Goal: Complete application form

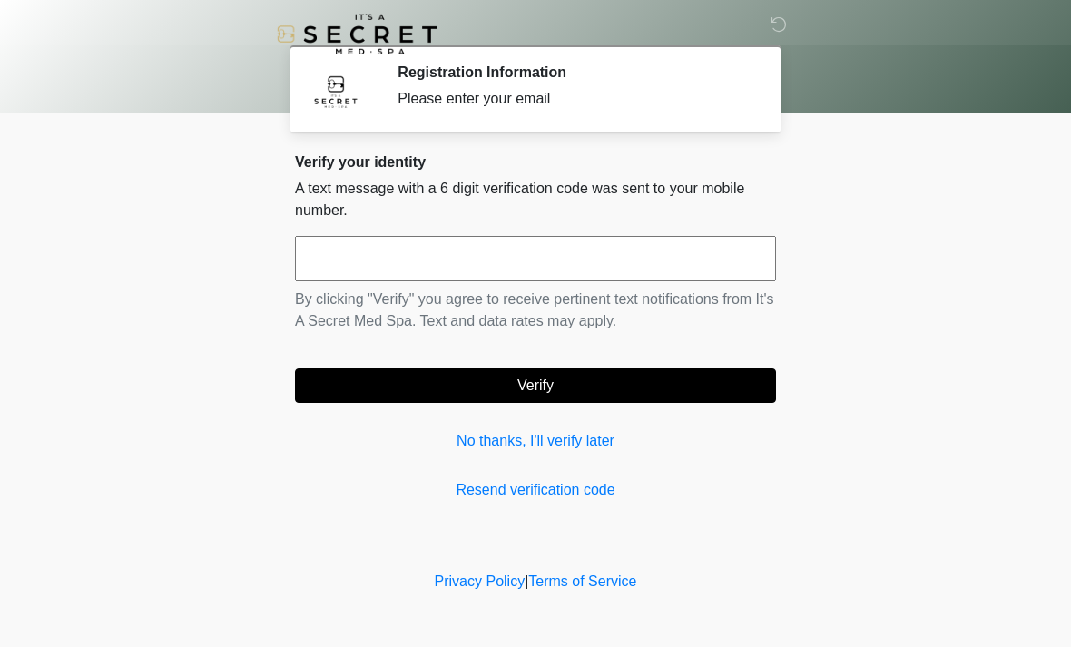
click at [606, 269] on input "text" at bounding box center [535, 258] width 481 height 45
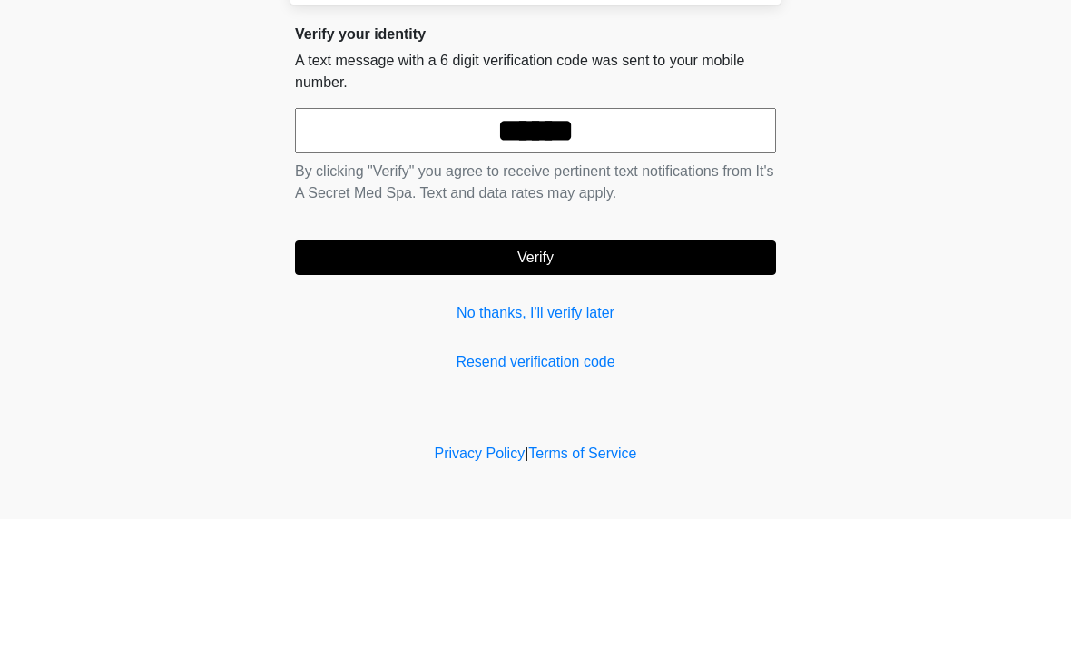
type input "******"
click at [724, 236] on form "****** By clicking "Verify" you agree to receive pertinent text notifications f…" at bounding box center [535, 319] width 481 height 167
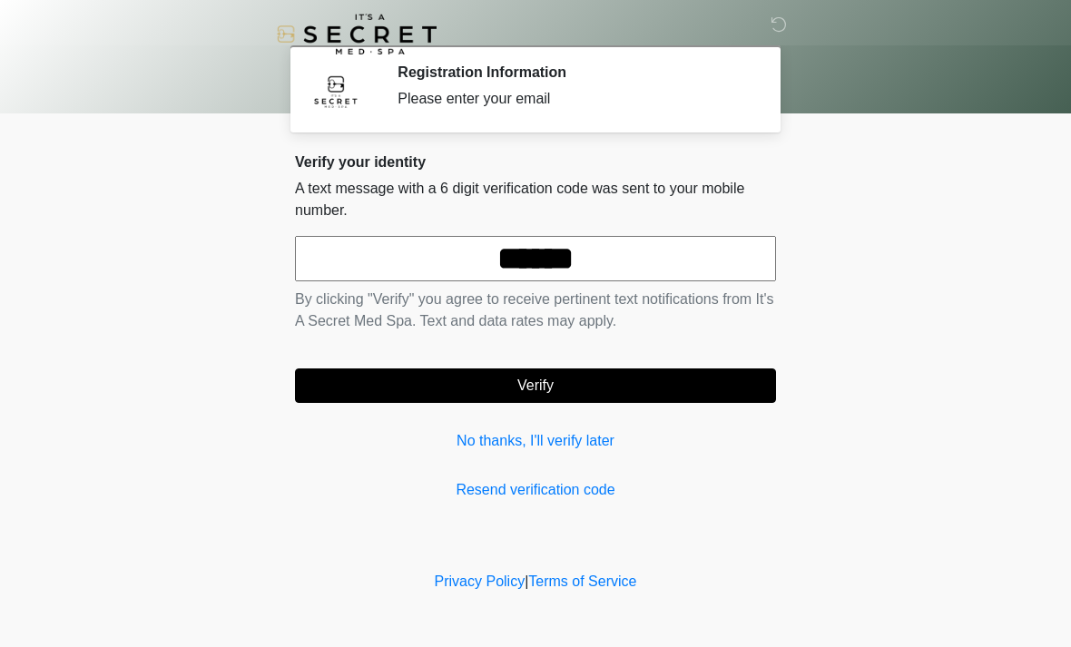
click at [635, 383] on button "Verify" at bounding box center [535, 386] width 481 height 34
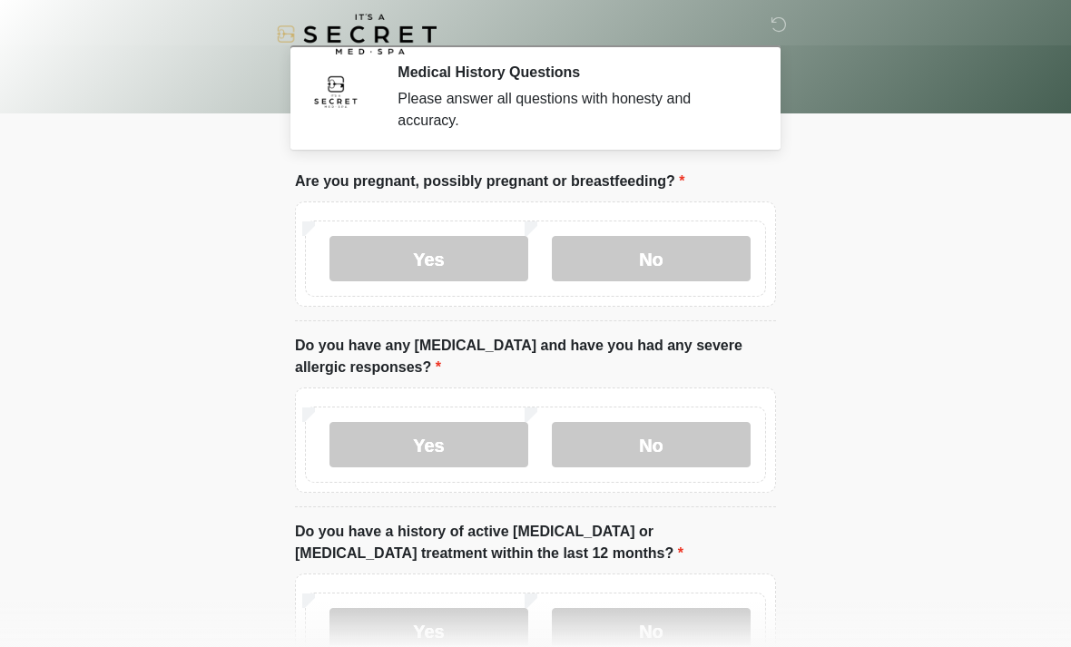
click at [683, 261] on label "No" at bounding box center [651, 258] width 199 height 45
click at [496, 447] on label "Yes" at bounding box center [429, 444] width 199 height 45
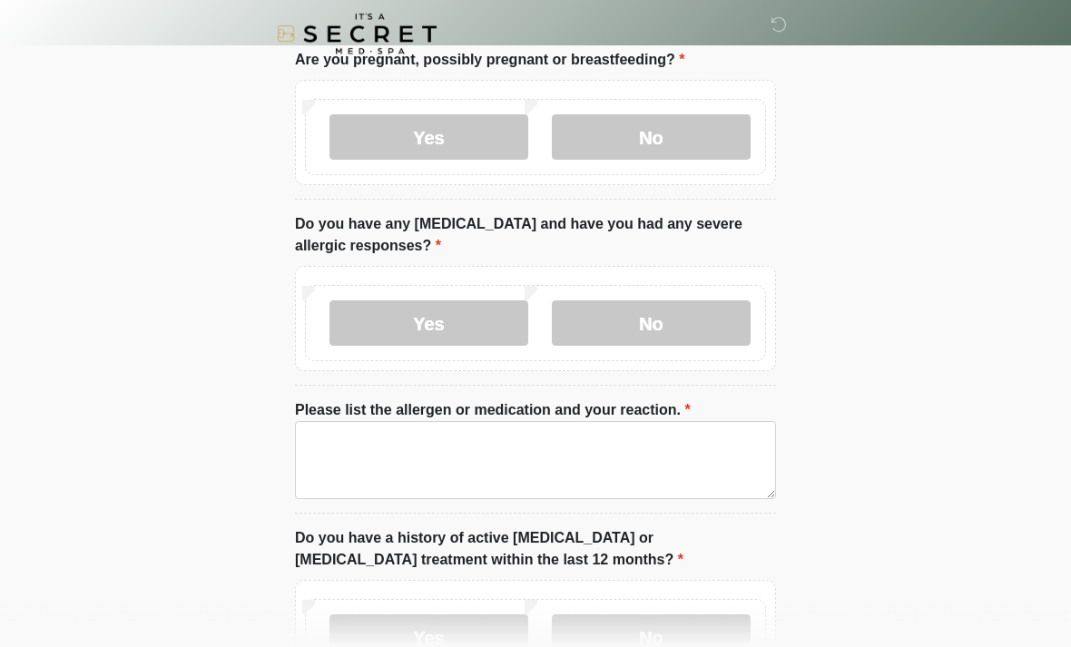
scroll to position [139, 0]
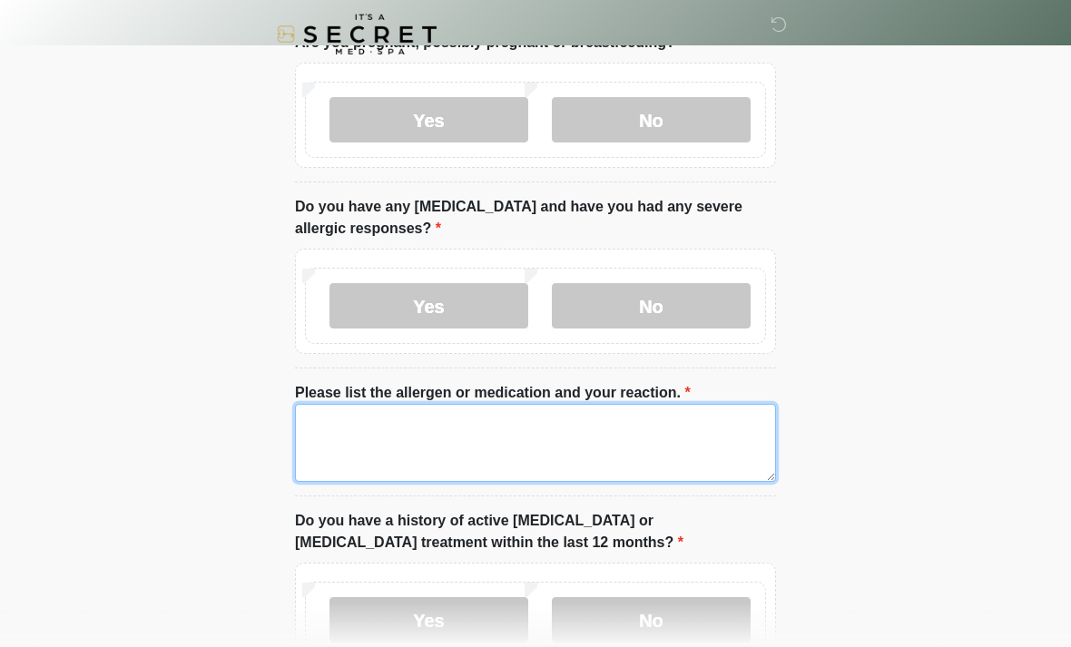
click at [709, 430] on textarea "Please list the allergen or medication and your reaction." at bounding box center [535, 443] width 481 height 78
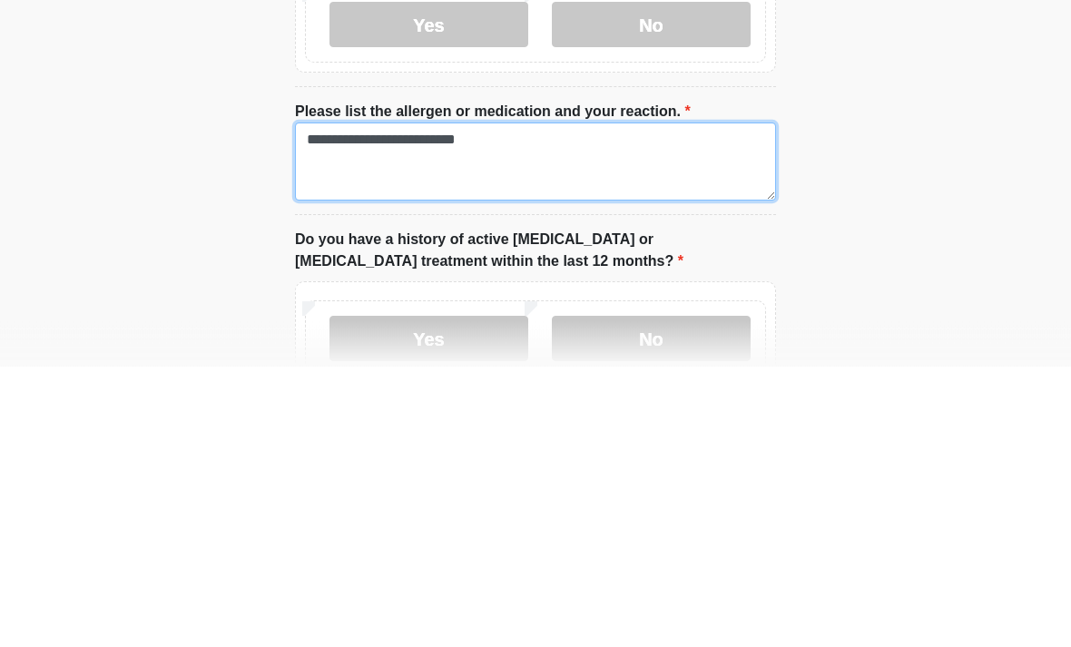
type textarea "**********"
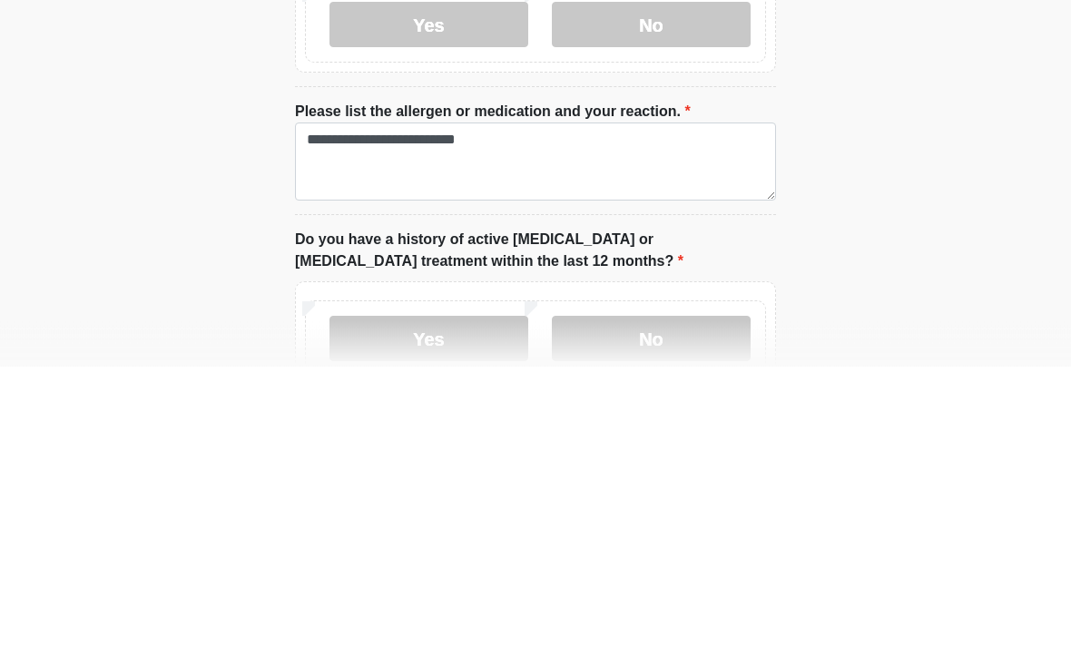
click at [945, 231] on html "‎ ‎ Medical History Questions Please answer all questions with honesty and accu…" at bounding box center [535, 184] width 1071 height 647
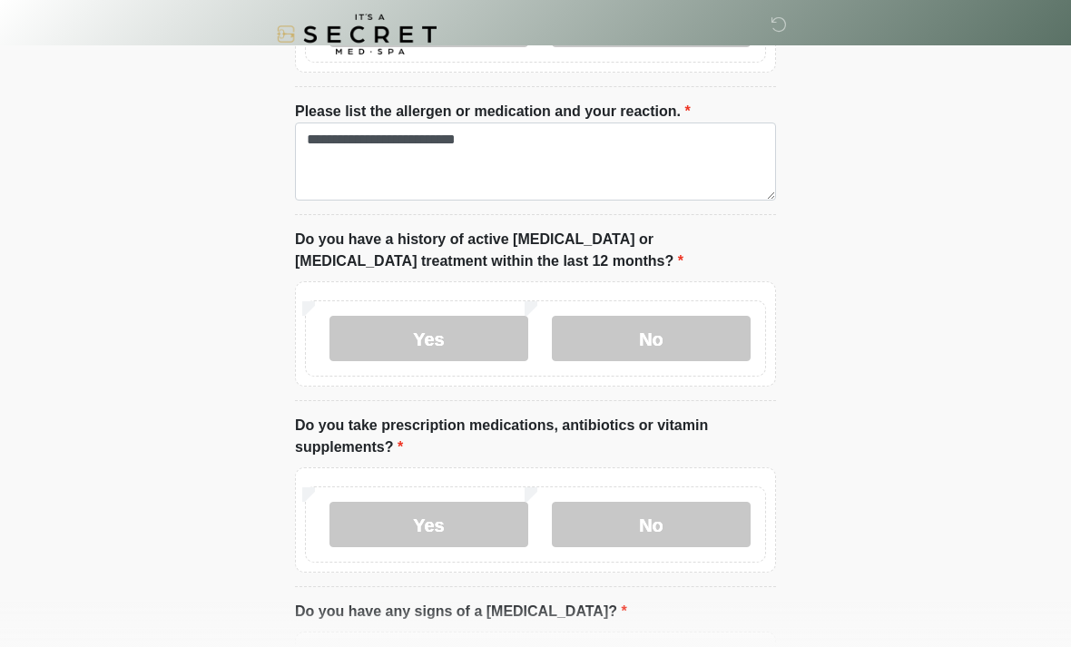
click at [680, 346] on label "No" at bounding box center [651, 338] width 199 height 45
click at [469, 531] on label "Yes" at bounding box center [429, 524] width 199 height 45
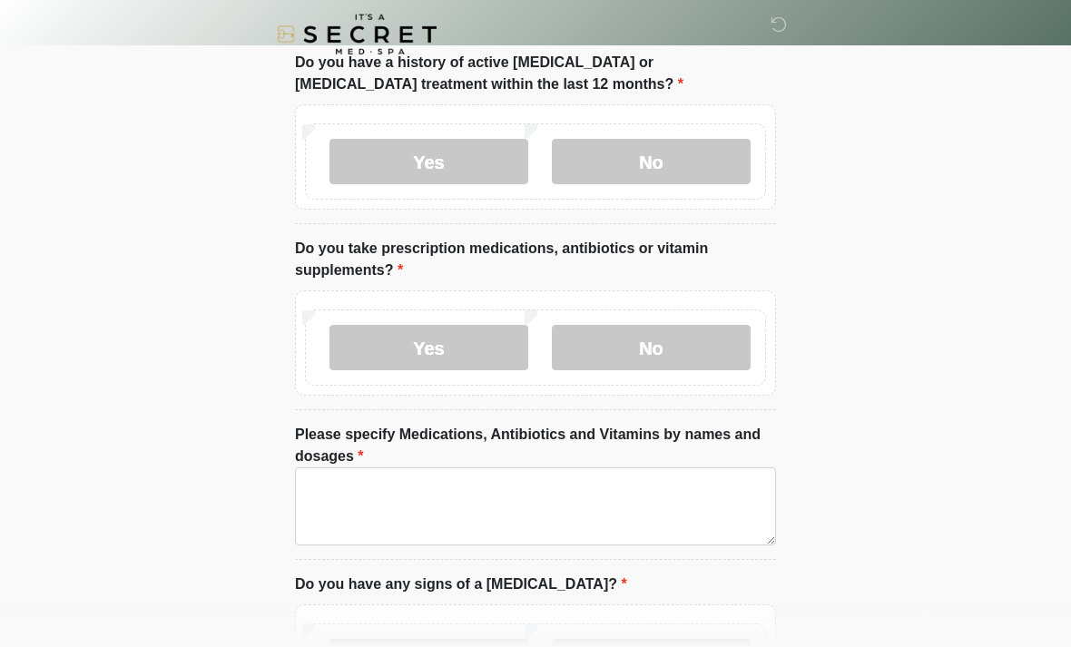
scroll to position [601, 0]
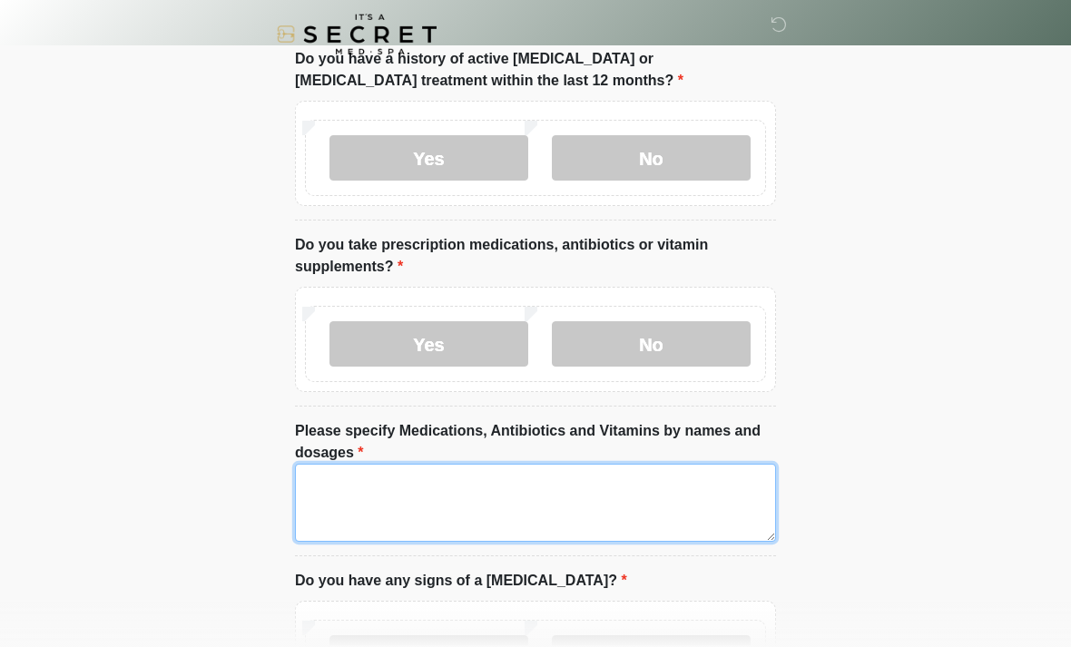
click at [654, 506] on textarea "Please specify Medications, Antibiotics and Vitamins by names and dosages" at bounding box center [535, 503] width 481 height 78
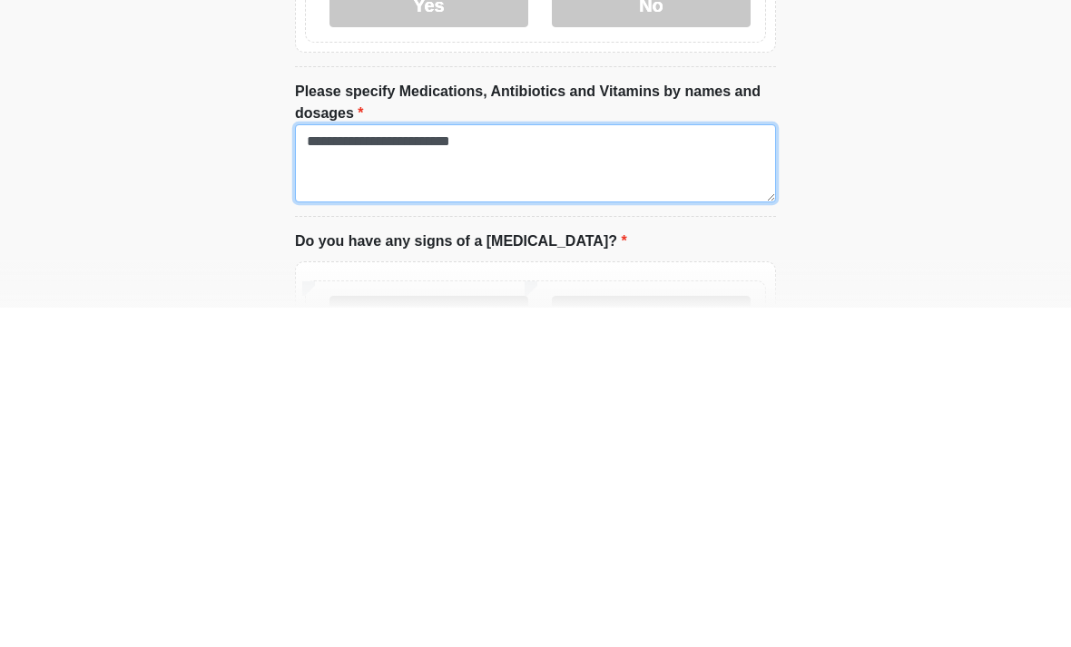
type textarea "**********"
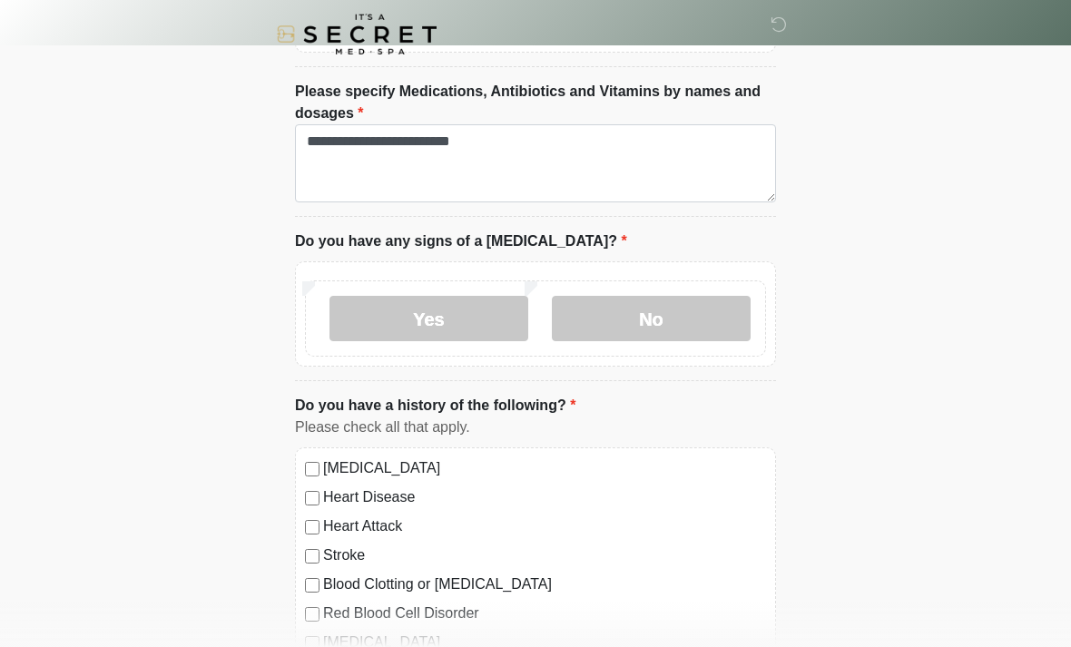
click at [698, 320] on label "No" at bounding box center [651, 318] width 199 height 45
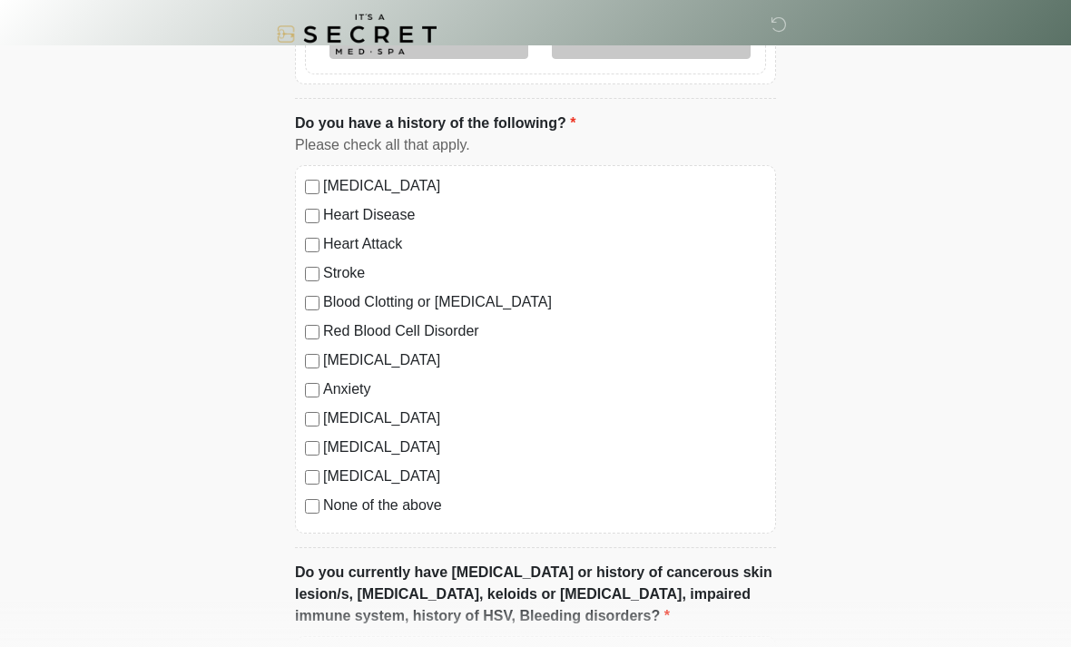
scroll to position [1227, 0]
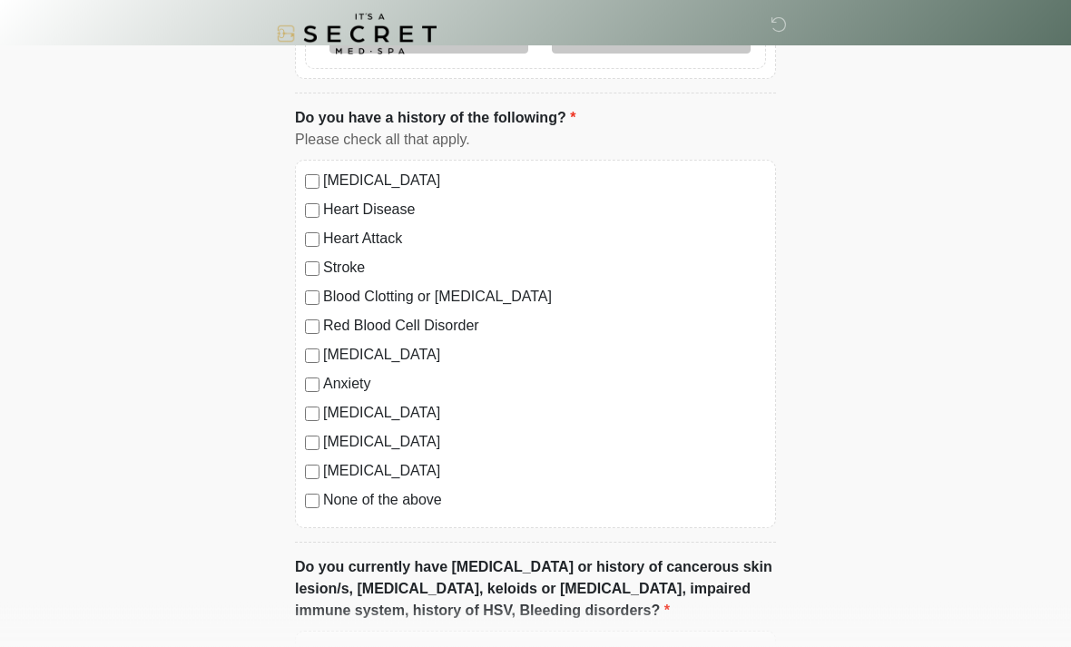
click at [331, 507] on label "None of the above" at bounding box center [544, 501] width 443 height 22
click at [415, 497] on label "None of the above" at bounding box center [544, 501] width 443 height 22
click at [376, 389] on label "Anxiety" at bounding box center [544, 385] width 443 height 22
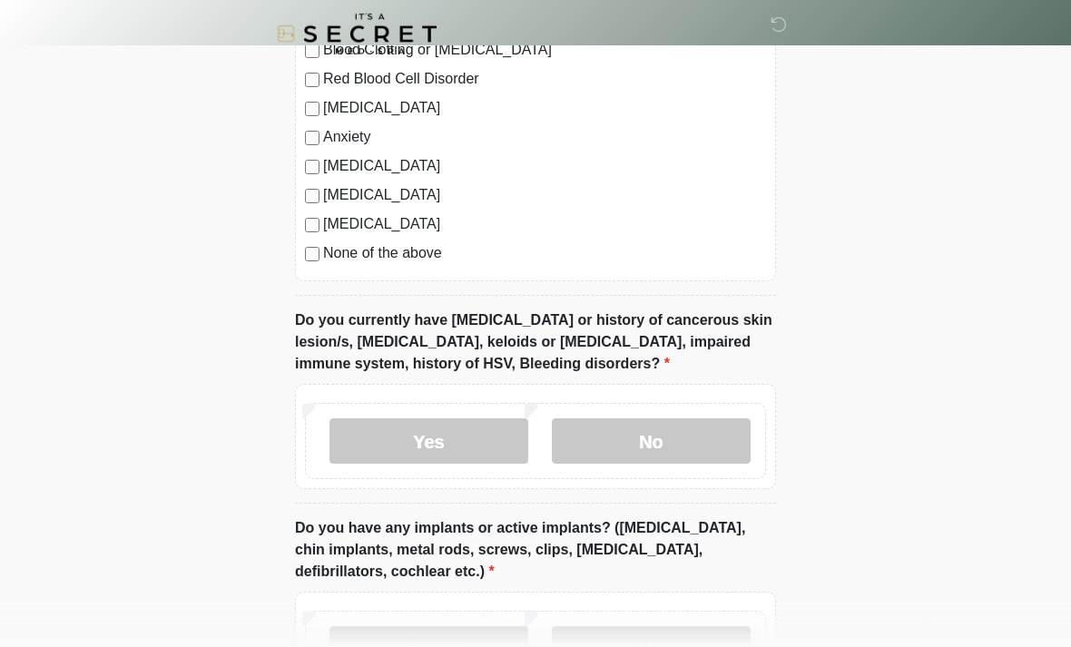
scroll to position [1478, 0]
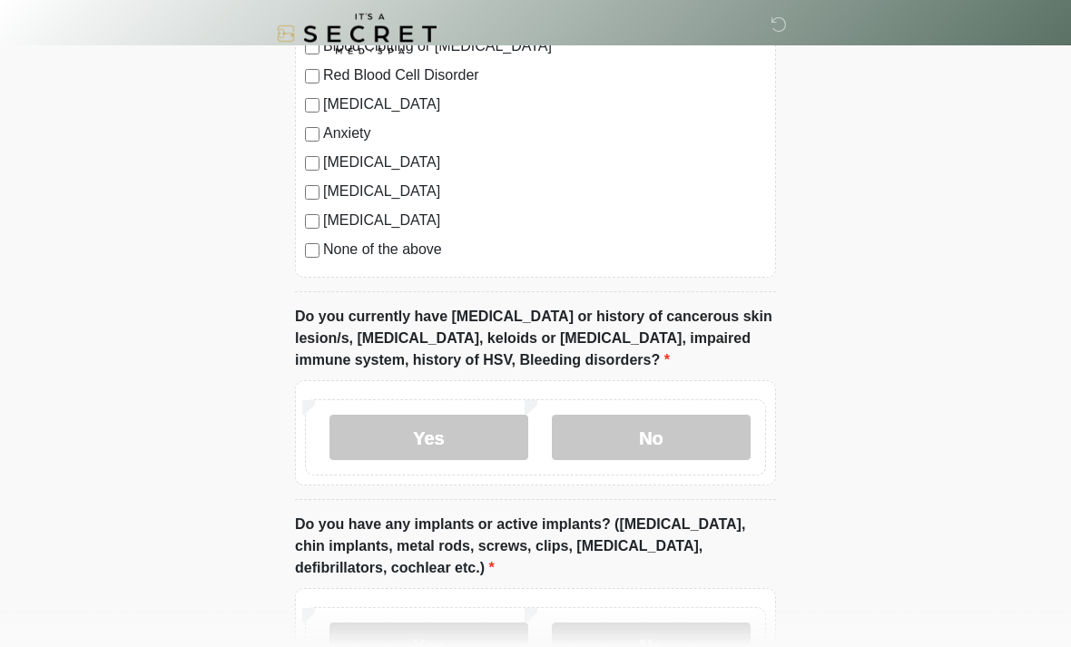
click at [724, 444] on label "No" at bounding box center [651, 438] width 199 height 45
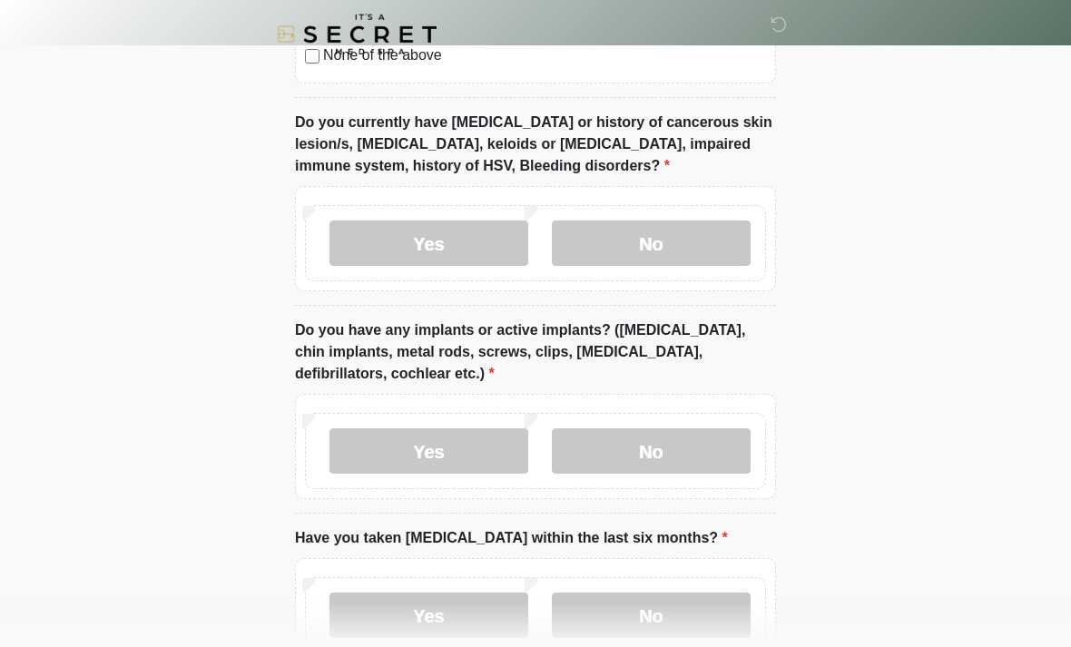
scroll to position [1686, 0]
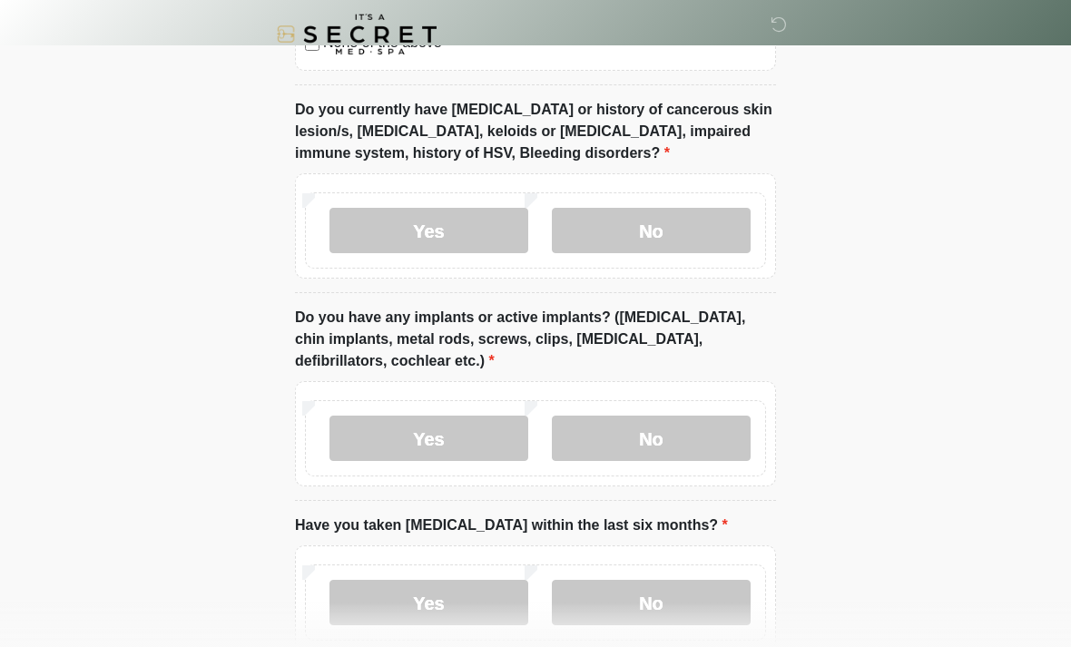
click at [728, 442] on label "No" at bounding box center [651, 438] width 199 height 45
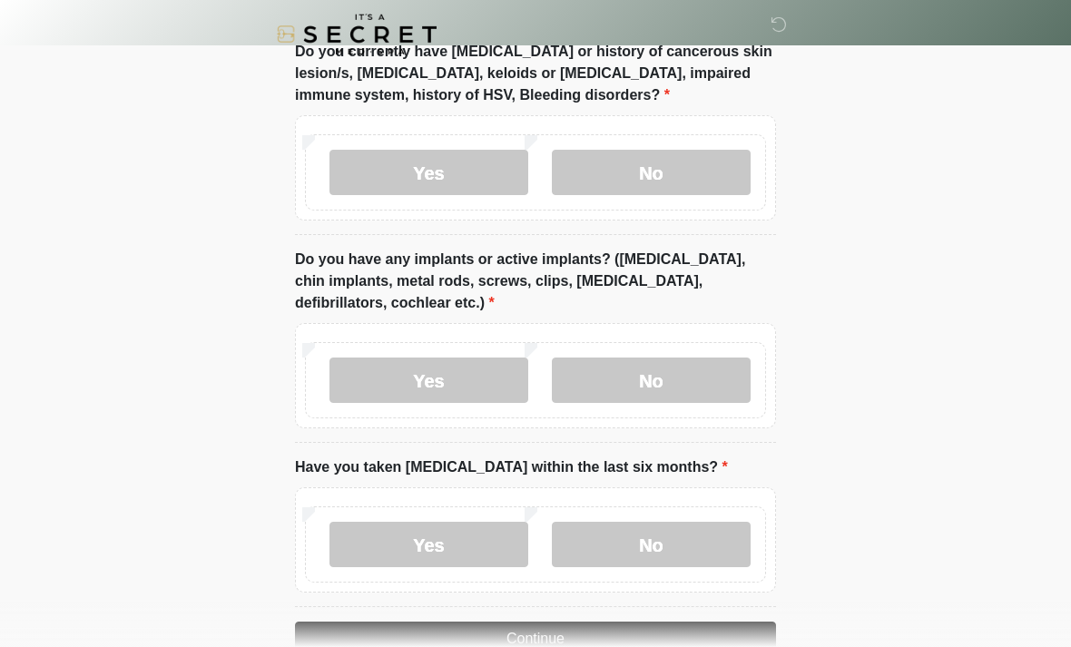
scroll to position [1788, 0]
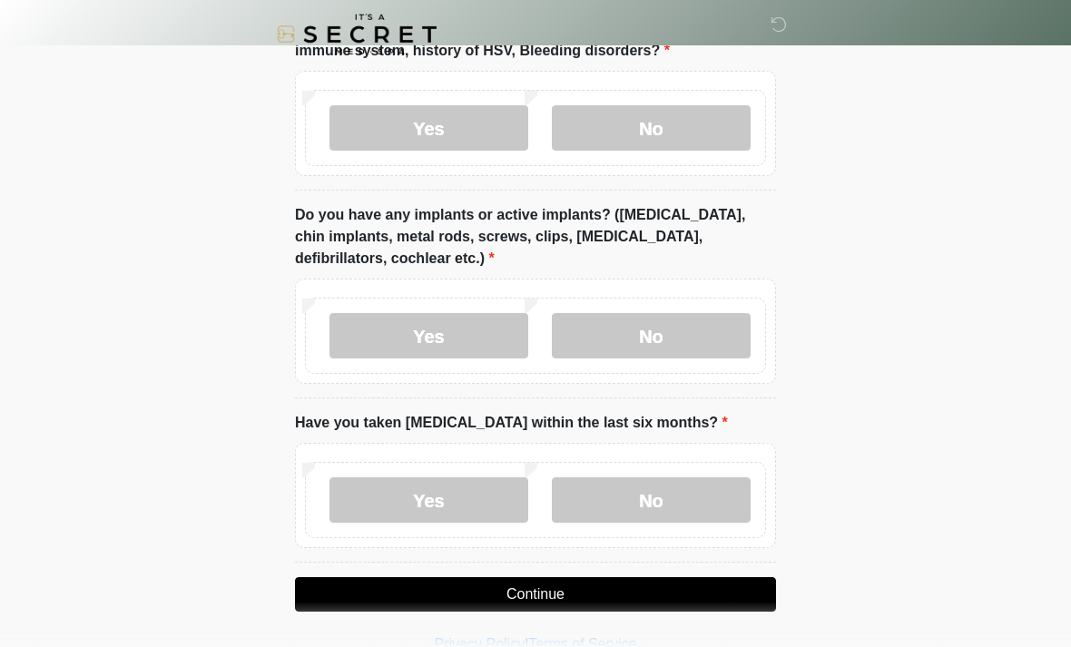
click at [712, 498] on label "No" at bounding box center [651, 499] width 199 height 45
click at [649, 590] on button "Continue" at bounding box center [535, 594] width 481 height 34
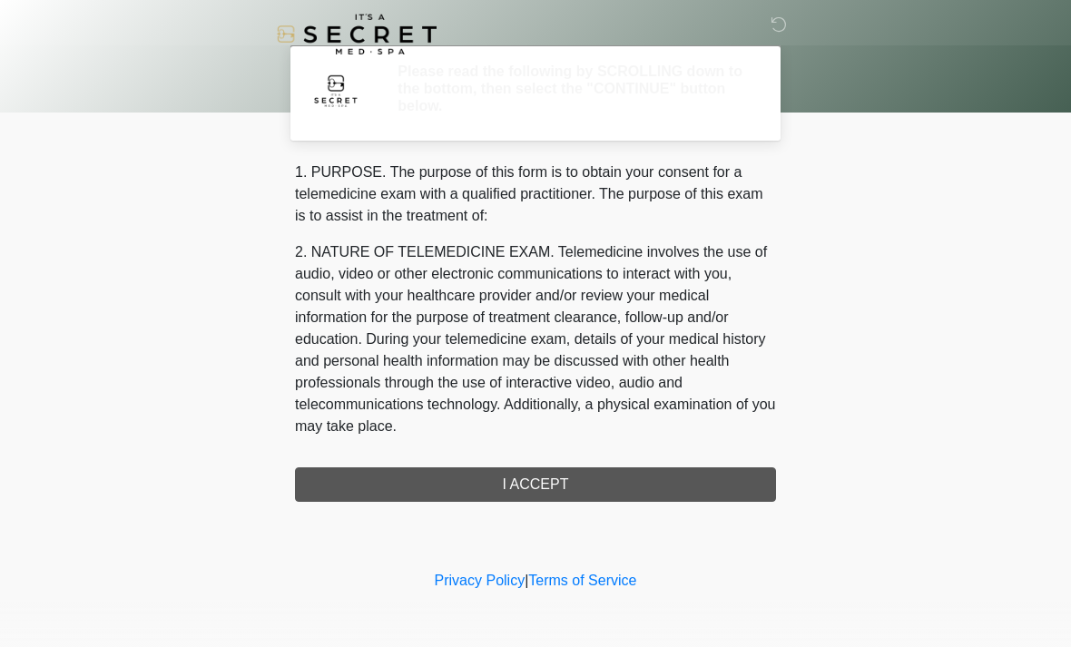
scroll to position [0, 0]
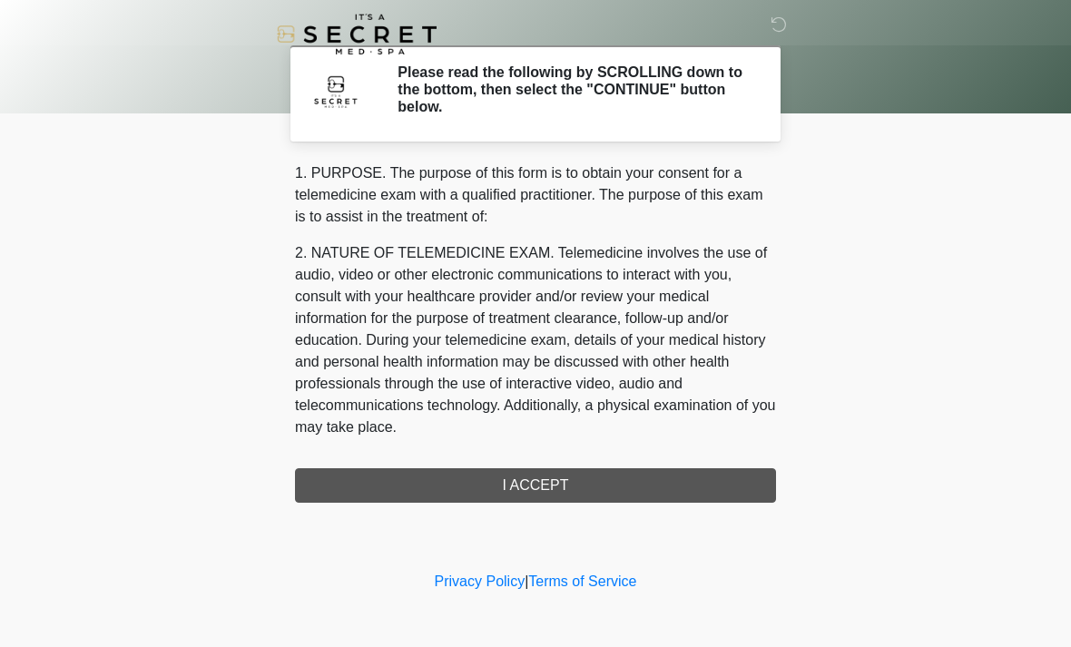
click at [680, 477] on div "1. PURPOSE. The purpose of this form is to obtain your consent for a telemedici…" at bounding box center [535, 332] width 481 height 340
click at [604, 477] on div "1. PURPOSE. The purpose of this form is to obtain your consent for a telemedici…" at bounding box center [535, 332] width 481 height 340
click at [610, 485] on div "1. PURPOSE. The purpose of this form is to obtain your consent for a telemedici…" at bounding box center [535, 332] width 481 height 340
click at [566, 491] on div "1. PURPOSE. The purpose of this form is to obtain your consent for a telemedici…" at bounding box center [535, 332] width 481 height 340
click at [584, 485] on div "1. PURPOSE. The purpose of this form is to obtain your consent for a telemedici…" at bounding box center [535, 332] width 481 height 340
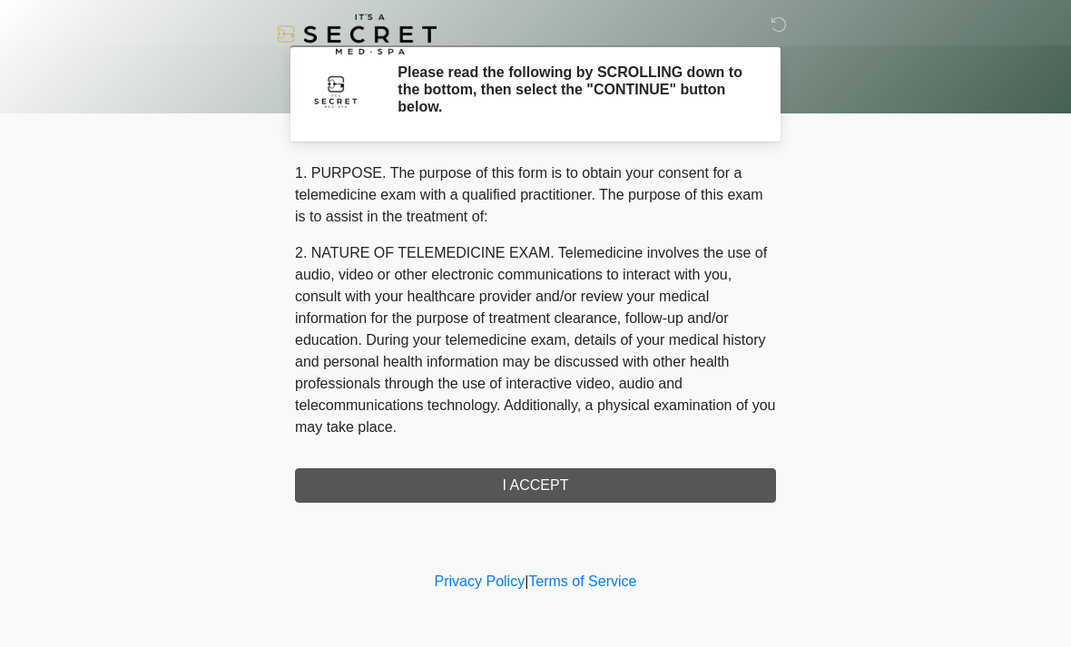
click at [579, 465] on div "1. PURPOSE. The purpose of this form is to obtain your consent for a telemedici…" at bounding box center [535, 332] width 481 height 340
click at [579, 464] on div "1. PURPOSE. The purpose of this form is to obtain your consent for a telemedici…" at bounding box center [535, 332] width 481 height 340
click at [569, 480] on div "1. PURPOSE. The purpose of this form is to obtain your consent for a telemedici…" at bounding box center [535, 332] width 481 height 340
click at [535, 481] on div "1. PURPOSE. The purpose of this form is to obtain your consent for a telemedici…" at bounding box center [535, 332] width 481 height 340
click at [574, 494] on div "1. PURPOSE. The purpose of this form is to obtain your consent for a telemedici…" at bounding box center [535, 332] width 481 height 340
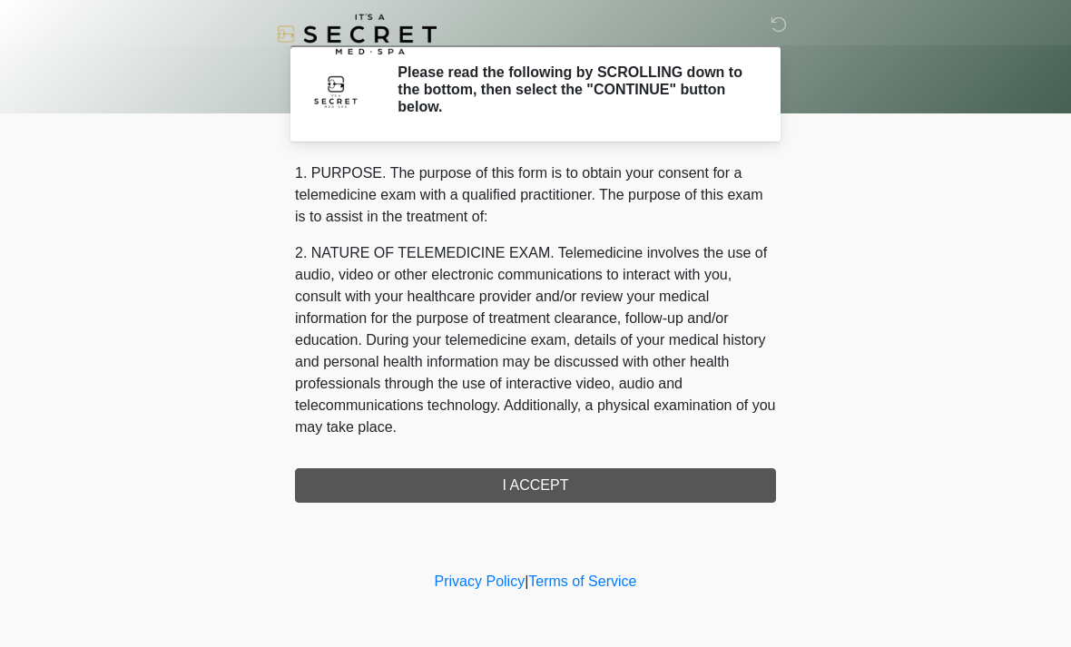
click at [581, 485] on div "1. PURPOSE. The purpose of this form is to obtain your consent for a telemedici…" at bounding box center [535, 332] width 481 height 340
click at [775, 33] on icon at bounding box center [779, 24] width 16 height 16
click at [604, 483] on div "1. PURPOSE. The purpose of this form is to obtain your consent for a telemedici…" at bounding box center [535, 332] width 481 height 340
click at [595, 487] on div "1. PURPOSE. The purpose of this form is to obtain your consent for a telemedici…" at bounding box center [535, 332] width 481 height 340
click at [592, 482] on div "1. PURPOSE. The purpose of this form is to obtain your consent for a telemedici…" at bounding box center [535, 332] width 481 height 340
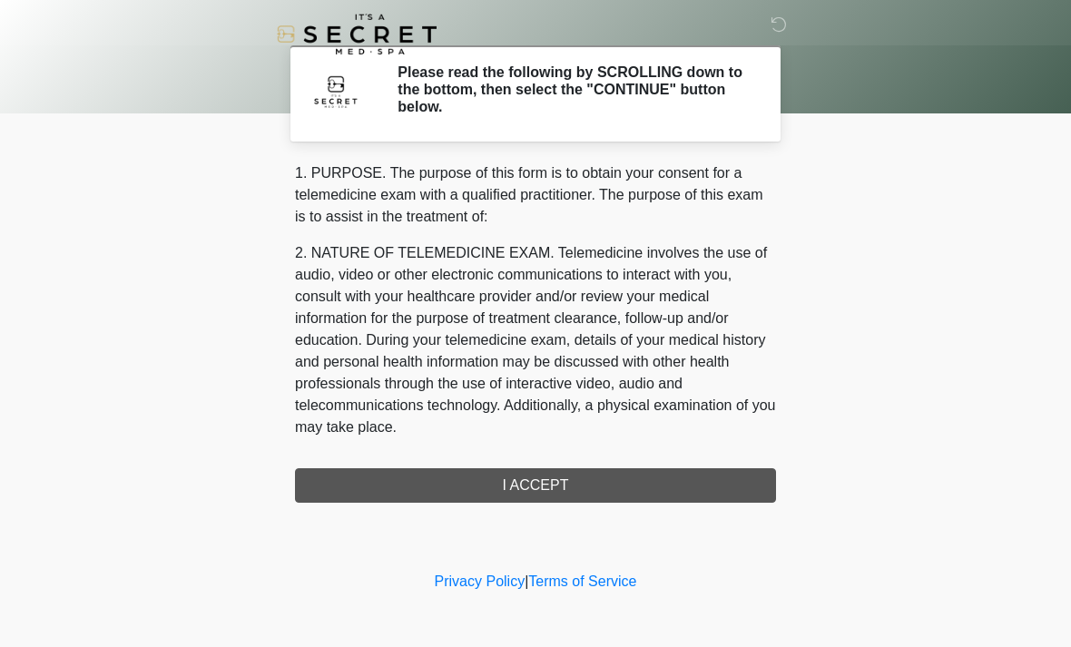
click at [664, 479] on div "1. PURPOSE. The purpose of this form is to obtain your consent for a telemedici…" at bounding box center [535, 332] width 481 height 340
click at [654, 475] on div "1. PURPOSE. The purpose of this form is to obtain your consent for a telemedici…" at bounding box center [535, 332] width 481 height 340
click at [648, 497] on div "1. PURPOSE. The purpose of this form is to obtain your consent for a telemedici…" at bounding box center [535, 332] width 481 height 340
click at [631, 499] on div "1. PURPOSE. The purpose of this form is to obtain your consent for a telemedici…" at bounding box center [535, 332] width 481 height 340
click at [642, 477] on div "1. PURPOSE. The purpose of this form is to obtain your consent for a telemedici…" at bounding box center [535, 332] width 481 height 340
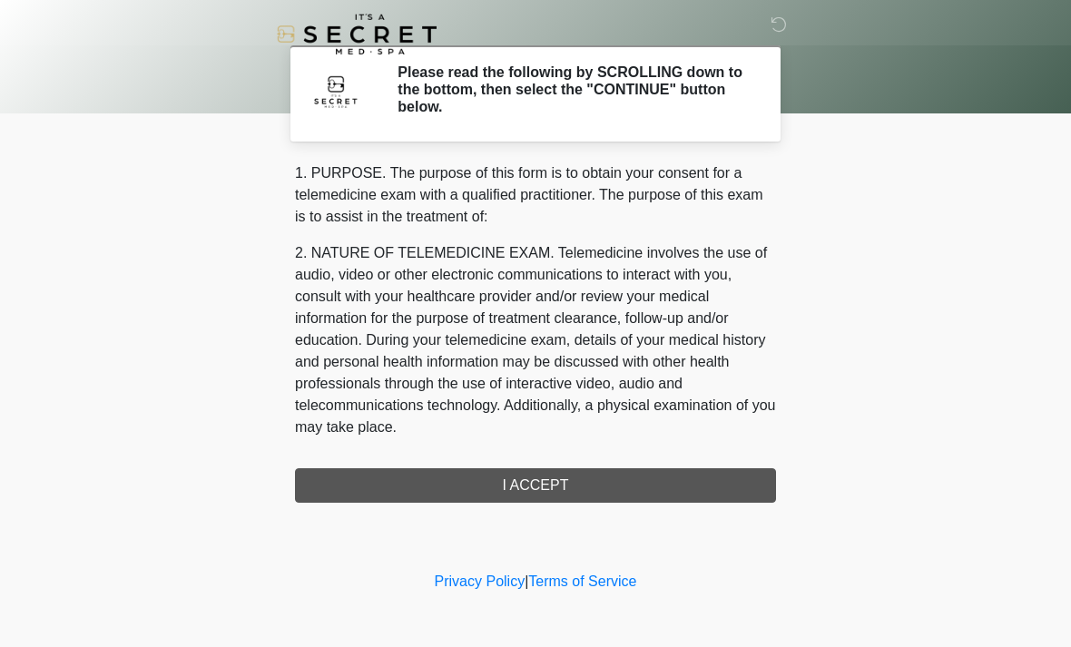
click at [652, 471] on div "1. PURPOSE. The purpose of this form is to obtain your consent for a telemedici…" at bounding box center [535, 332] width 481 height 340
click at [693, 486] on div "1. PURPOSE. The purpose of this form is to obtain your consent for a telemedici…" at bounding box center [535, 332] width 481 height 340
click at [688, 484] on div "1. PURPOSE. The purpose of this form is to obtain your consent for a telemedici…" at bounding box center [535, 332] width 481 height 340
click at [675, 495] on div "1. PURPOSE. The purpose of this form is to obtain your consent for a telemedici…" at bounding box center [535, 332] width 481 height 340
click at [683, 480] on div "1. PURPOSE. The purpose of this form is to obtain your consent for a telemedici…" at bounding box center [535, 332] width 481 height 340
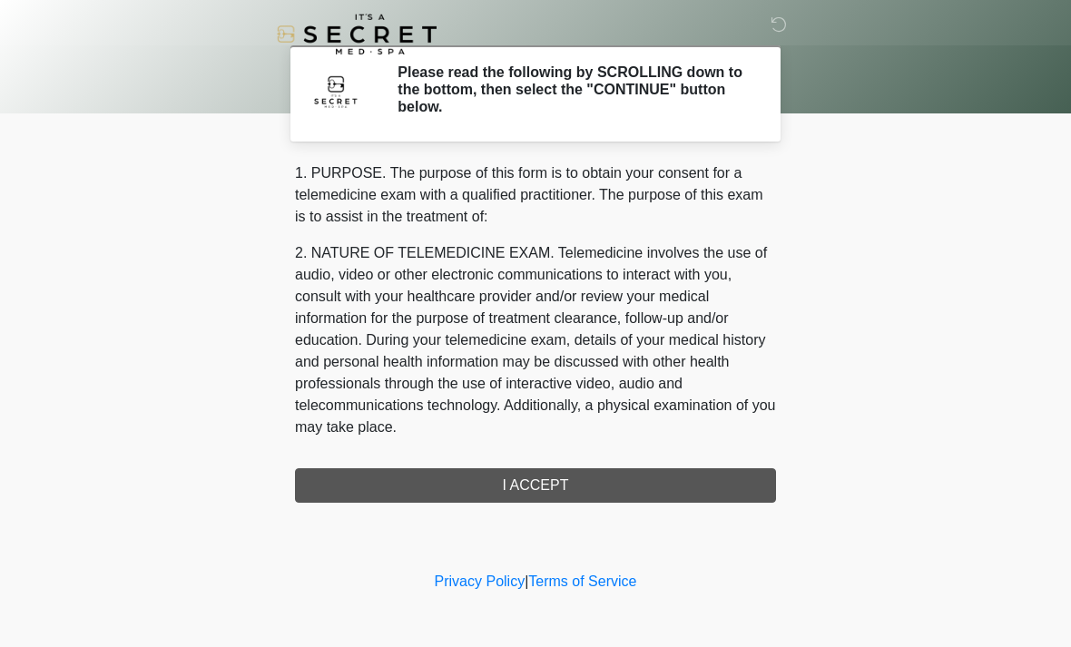
click at [682, 480] on div "1. PURPOSE. The purpose of this form is to obtain your consent for a telemedici…" at bounding box center [535, 332] width 481 height 340
click at [689, 471] on div "1. PURPOSE. The purpose of this form is to obtain your consent for a telemedici…" at bounding box center [535, 332] width 481 height 340
click at [688, 471] on div "1. PURPOSE. The purpose of this form is to obtain your consent for a telemedici…" at bounding box center [535, 332] width 481 height 340
click at [716, 482] on div "1. PURPOSE. The purpose of this form is to obtain your consent for a telemedici…" at bounding box center [535, 332] width 481 height 340
click at [721, 477] on div "1. PURPOSE. The purpose of this form is to obtain your consent for a telemedici…" at bounding box center [535, 332] width 481 height 340
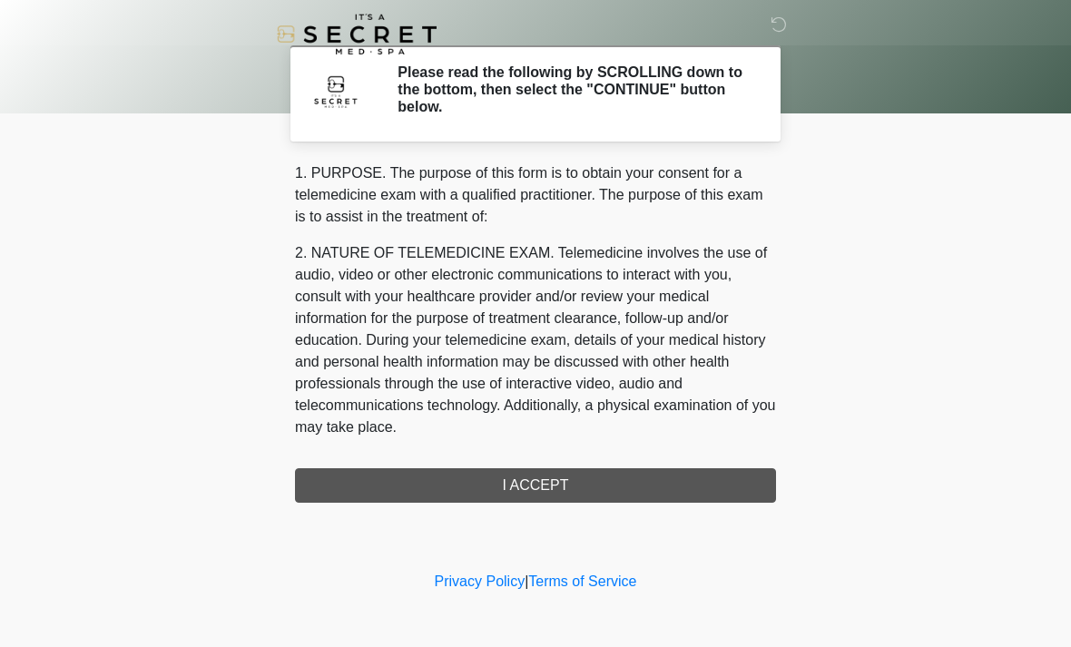
click at [682, 469] on div "1. PURPOSE. The purpose of this form is to obtain your consent for a telemedici…" at bounding box center [535, 332] width 481 height 340
click at [682, 468] on div "1. PURPOSE. The purpose of this form is to obtain your consent for a telemedici…" at bounding box center [535, 332] width 481 height 340
click at [639, 488] on div "1. PURPOSE. The purpose of this form is to obtain your consent for a telemedici…" at bounding box center [535, 332] width 481 height 340
click at [654, 472] on div "1. PURPOSE. The purpose of this form is to obtain your consent for a telemedici…" at bounding box center [535, 332] width 481 height 340
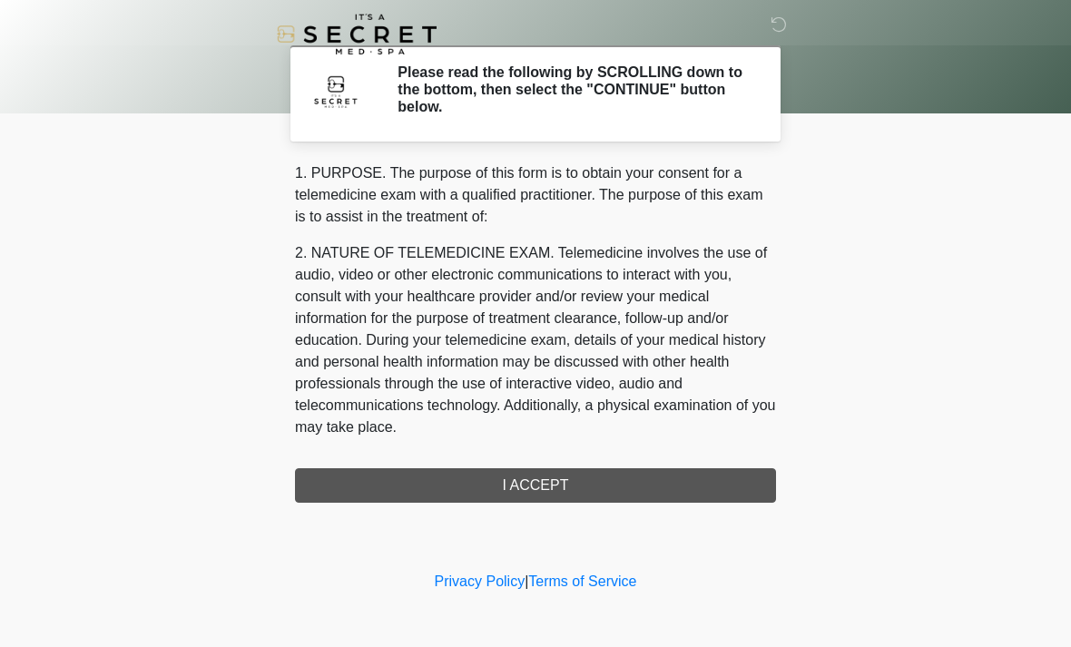
click at [641, 472] on div "1. PURPOSE. The purpose of this form is to obtain your consent for a telemedici…" at bounding box center [535, 332] width 481 height 340
click at [634, 491] on div "1. PURPOSE. The purpose of this form is to obtain your consent for a telemedici…" at bounding box center [535, 332] width 481 height 340
click at [629, 483] on div "1. PURPOSE. The purpose of this form is to obtain your consent for a telemedici…" at bounding box center [535, 332] width 481 height 340
click at [628, 482] on div "1. PURPOSE. The purpose of this form is to obtain your consent for a telemedici…" at bounding box center [535, 332] width 481 height 340
click at [643, 485] on div "1. PURPOSE. The purpose of this form is to obtain your consent for a telemedici…" at bounding box center [535, 332] width 481 height 340
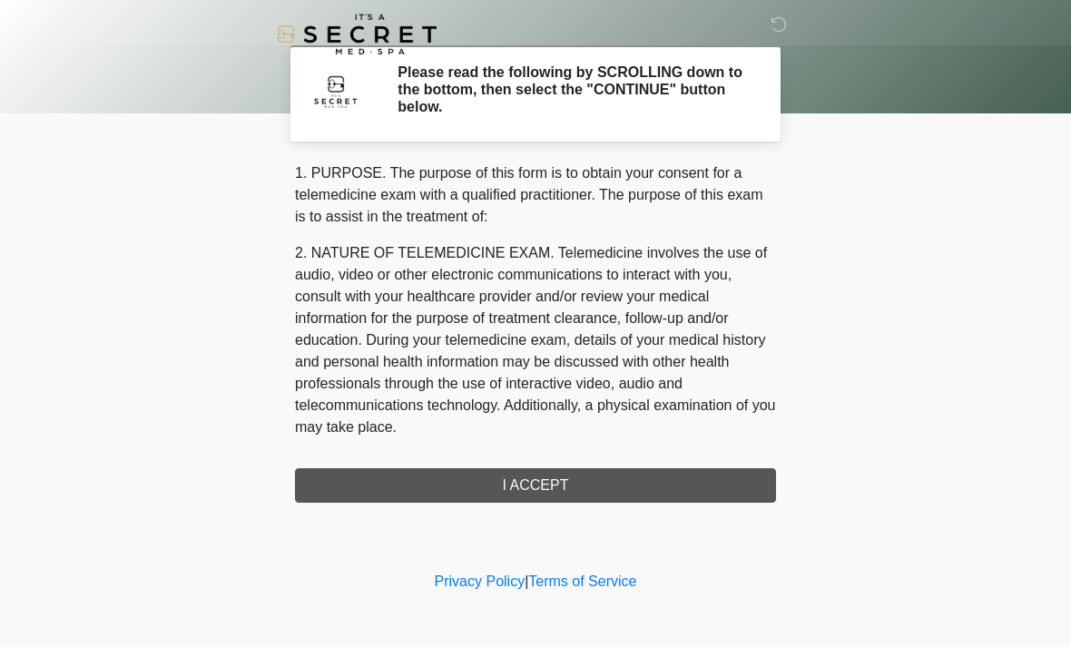
click at [658, 99] on h2 "Please read the following by SCROLLING down to the bottom, then select the "CON…" at bounding box center [573, 90] width 351 height 53
click at [601, 106] on h2 "Please read the following by SCROLLING down to the bottom, then select the "CON…" at bounding box center [573, 90] width 351 height 53
click at [607, 97] on h2 "Please read the following by SCROLLING down to the bottom, then select the "CON…" at bounding box center [573, 90] width 351 height 53
click at [606, 97] on h2 "Please read the following by SCROLLING down to the bottom, then select the "CON…" at bounding box center [573, 90] width 351 height 53
click at [546, 209] on p "1. PURPOSE. The purpose of this form is to obtain your consent for a telemedici…" at bounding box center [535, 194] width 481 height 65
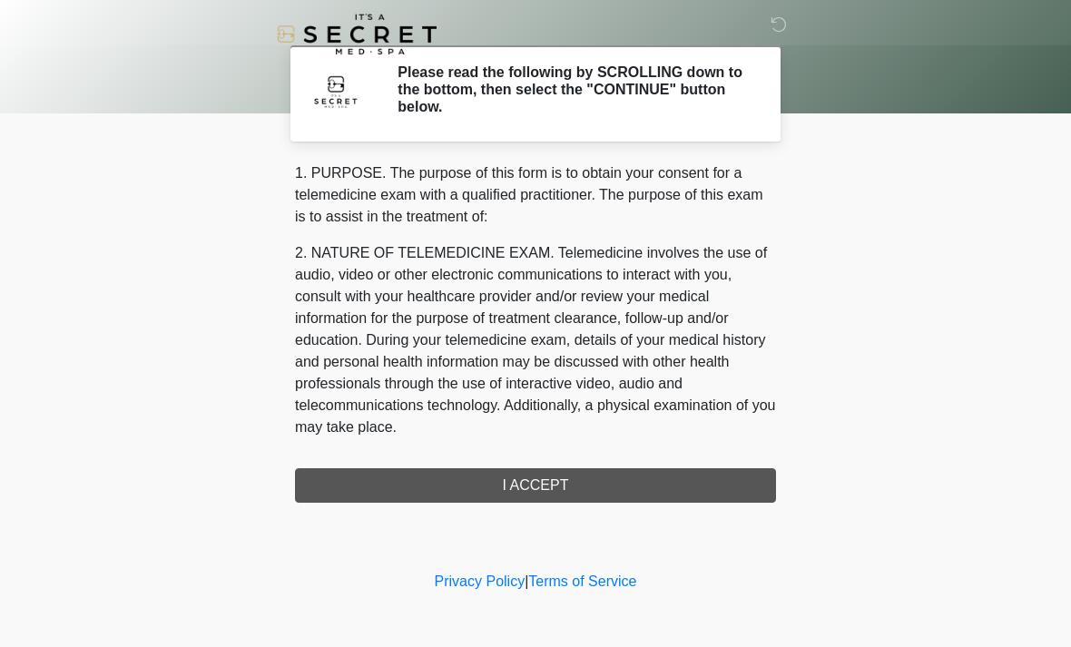
click at [612, 304] on p "2. NATURE OF TELEMEDICINE EXAM. Telemedicine involves the use of audio, video o…" at bounding box center [535, 340] width 481 height 196
click at [628, 512] on div "‎ ‎ Please read the following by SCROLLING down to the bottom, then select the …" at bounding box center [535, 283] width 545 height 531
click at [650, 487] on div "1. PURPOSE. The purpose of this form is to obtain your consent for a telemedici…" at bounding box center [535, 332] width 481 height 340
click at [659, 481] on div "1. PURPOSE. The purpose of this form is to obtain your consent for a telemedici…" at bounding box center [535, 332] width 481 height 340
click at [658, 481] on div "1. PURPOSE. The purpose of this form is to obtain your consent for a telemedici…" at bounding box center [535, 332] width 481 height 340
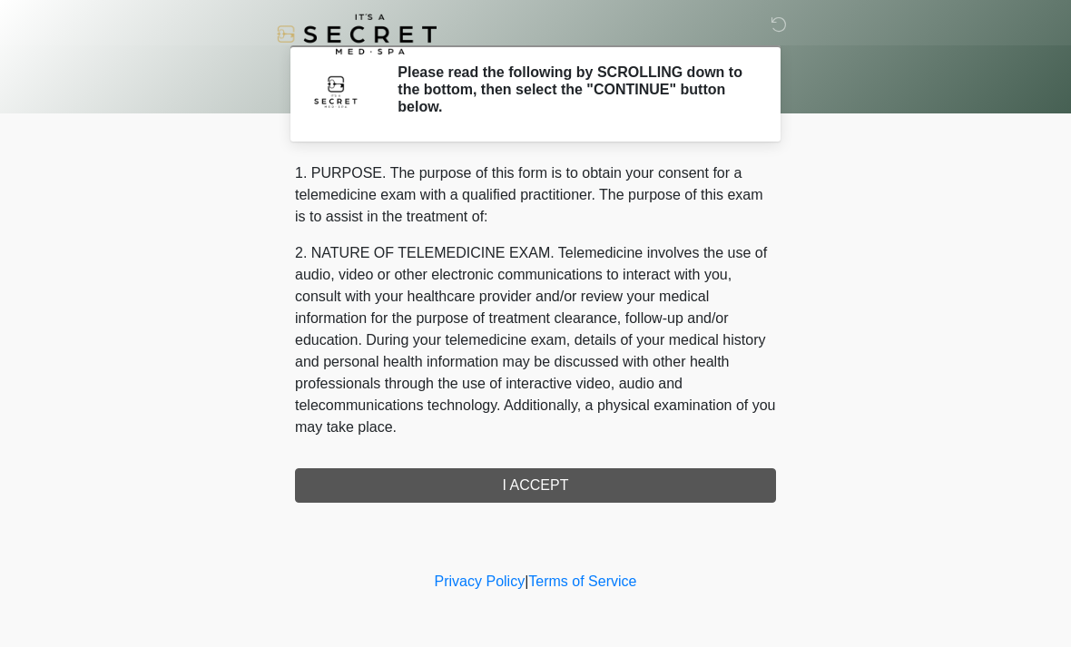
click at [656, 487] on div "1. PURPOSE. The purpose of this form is to obtain your consent for a telemedici…" at bounding box center [535, 332] width 481 height 340
click at [644, 483] on div "1. PURPOSE. The purpose of this form is to obtain your consent for a telemedici…" at bounding box center [535, 332] width 481 height 340
click at [643, 482] on div "1. PURPOSE. The purpose of this form is to obtain your consent for a telemedici…" at bounding box center [535, 332] width 481 height 340
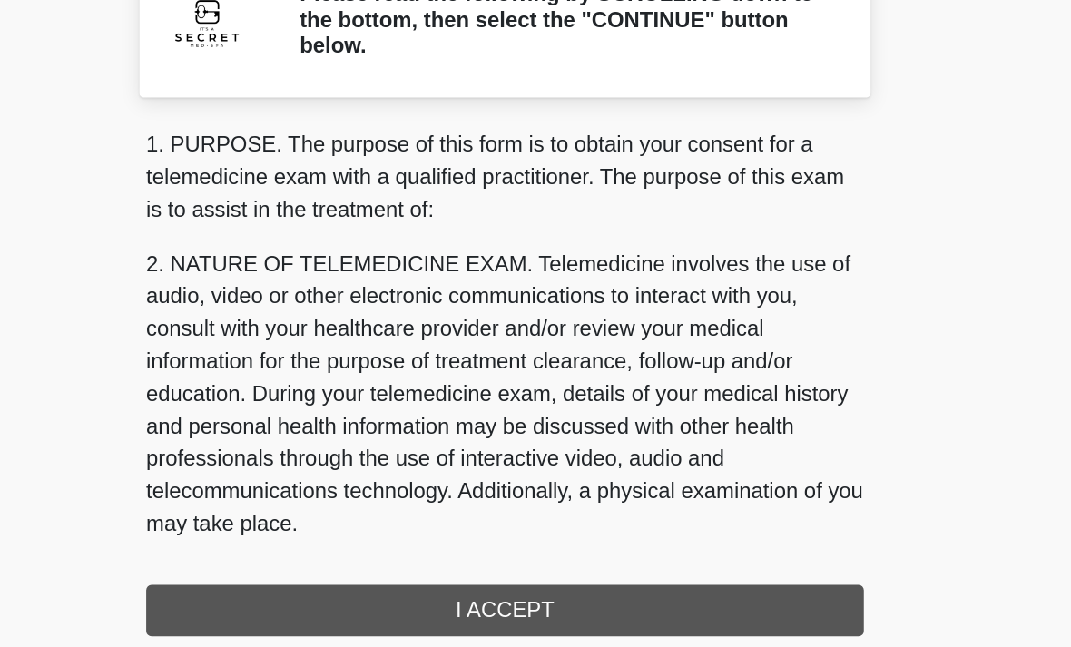
click at [487, 418] on div "1. PURPOSE. The purpose of this form is to obtain your consent for a telemedici…" at bounding box center [535, 332] width 481 height 340
click at [484, 413] on div "1. PURPOSE. The purpose of this form is to obtain your consent for a telemedici…" at bounding box center [535, 332] width 481 height 340
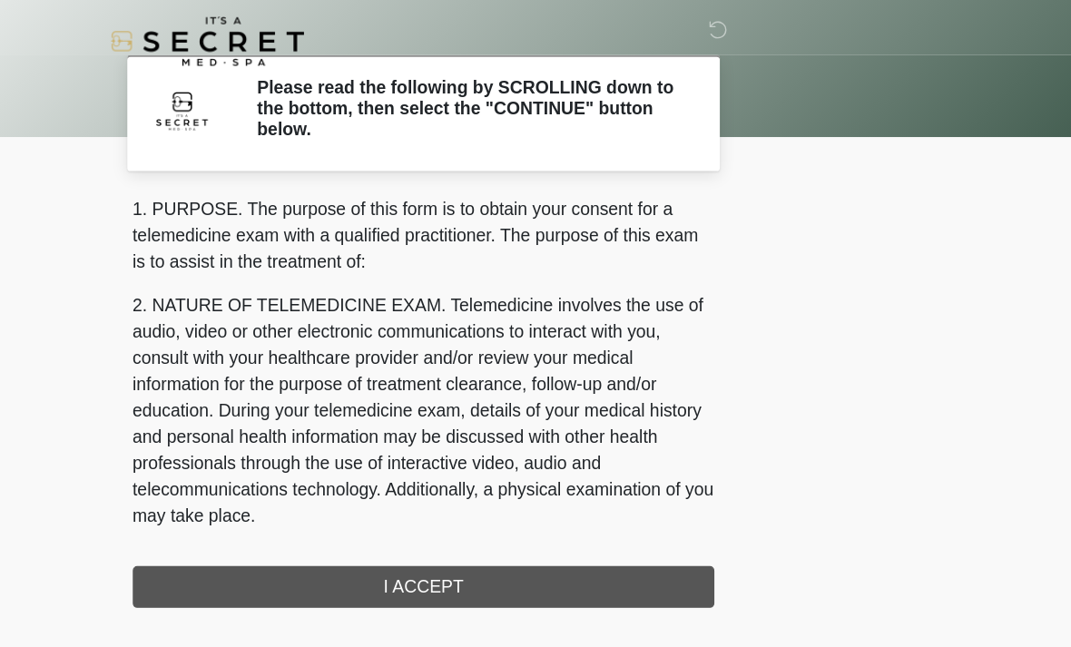
click at [879, 507] on body "‎ ‎ Please read the following by SCROLLING down to the bottom, then select the …" at bounding box center [535, 323] width 1071 height 647
click at [875, 526] on body "‎ ‎ Please read the following by SCROLLING down to the bottom, then select the …" at bounding box center [535, 323] width 1071 height 647
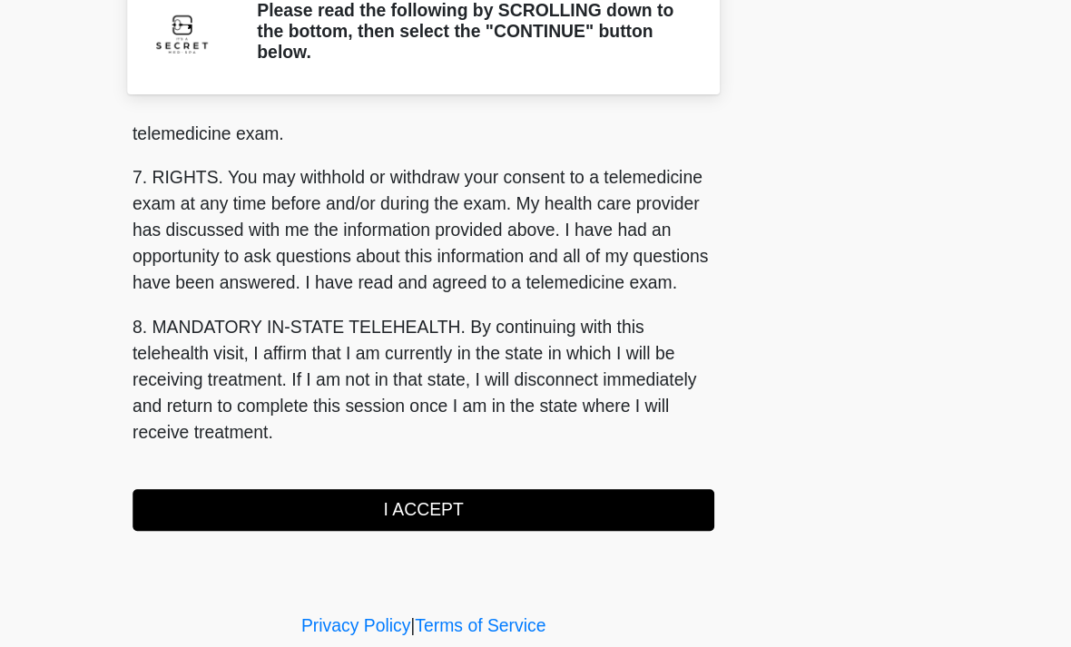
scroll to position [769, 0]
click at [295, 468] on button "I ACCEPT" at bounding box center [535, 485] width 481 height 34
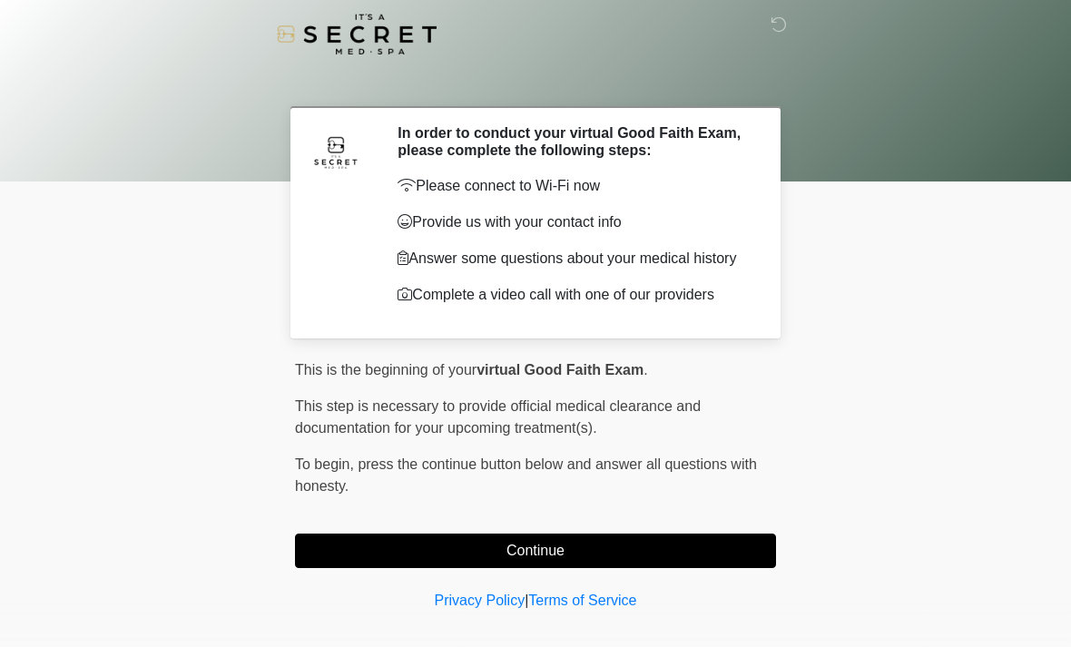
click at [703, 553] on button "Continue" at bounding box center [535, 551] width 481 height 34
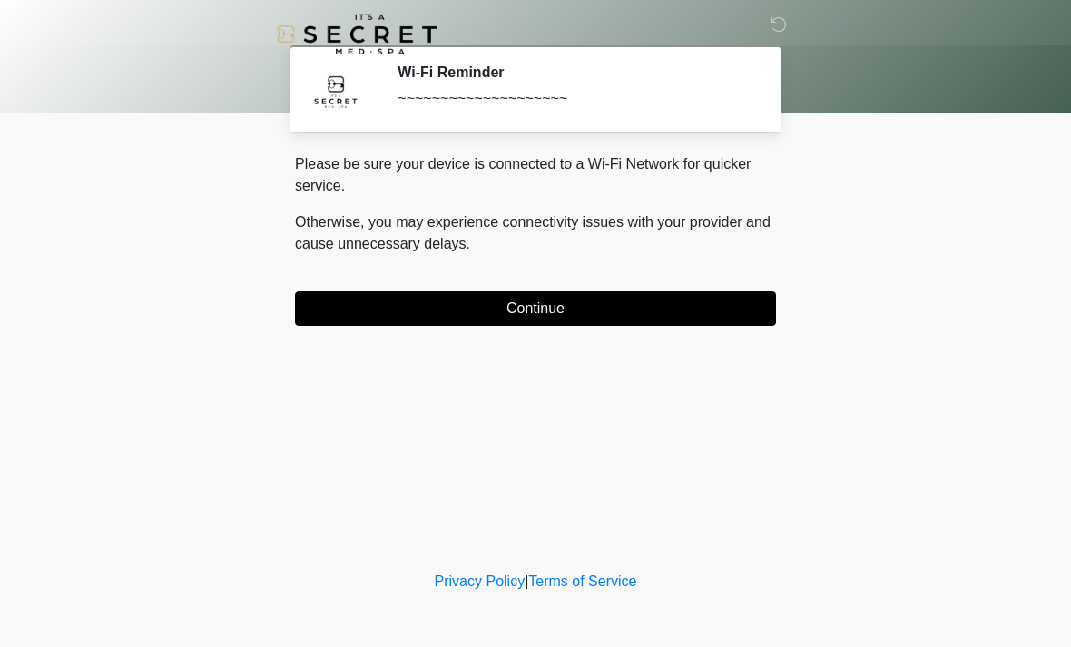
click at [619, 291] on button "Continue" at bounding box center [535, 308] width 481 height 34
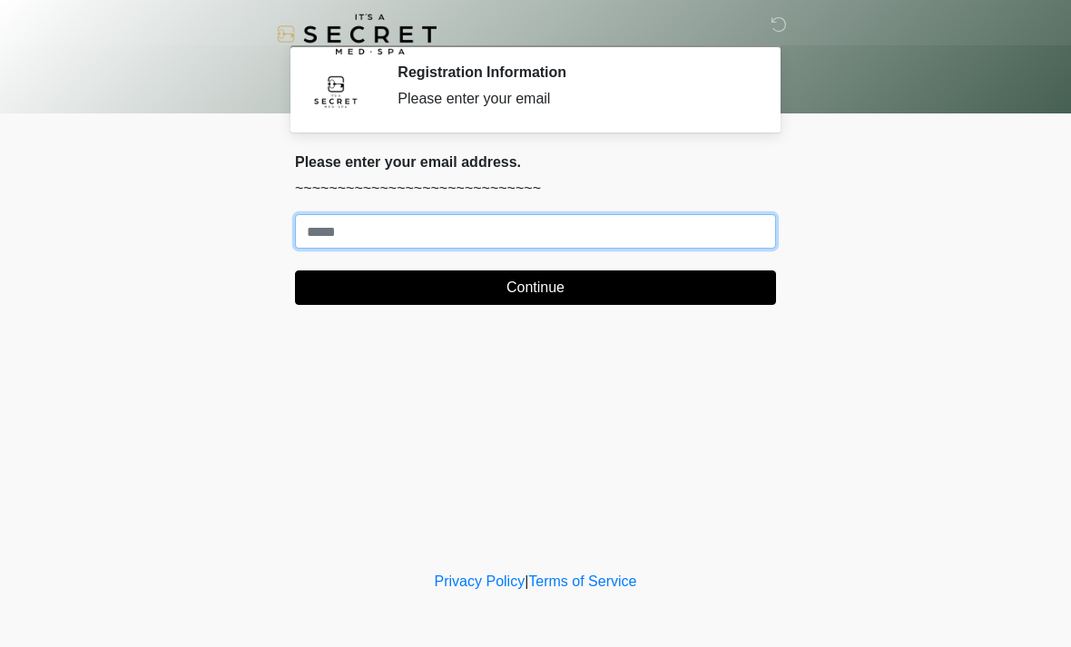
click at [563, 246] on input "Where should we email your treatment plan?" at bounding box center [535, 231] width 481 height 34
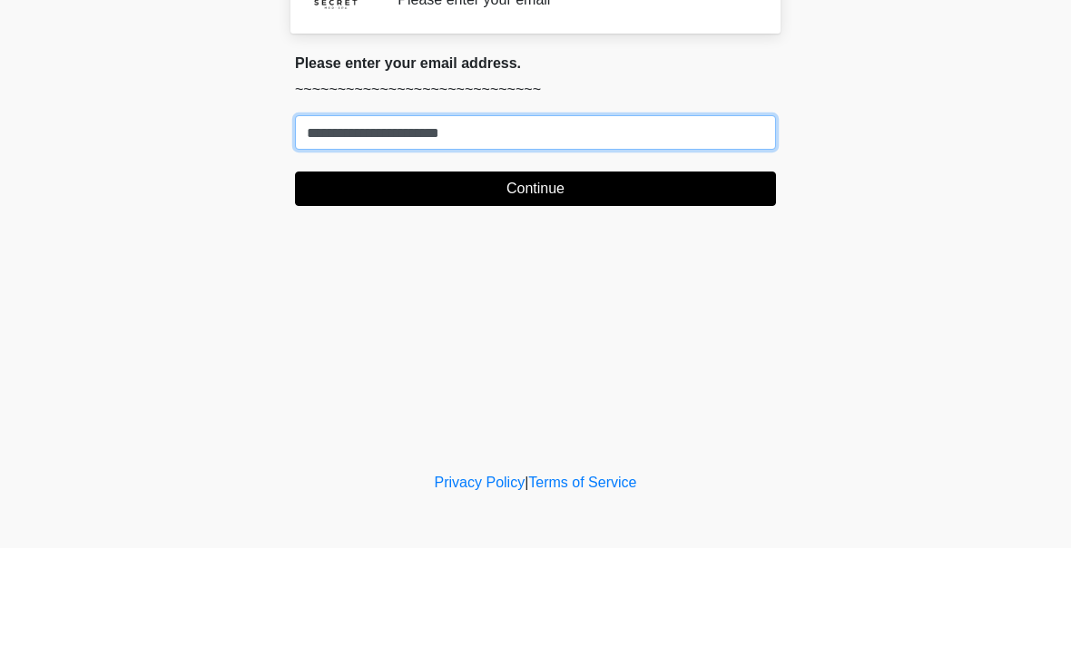
type input "**********"
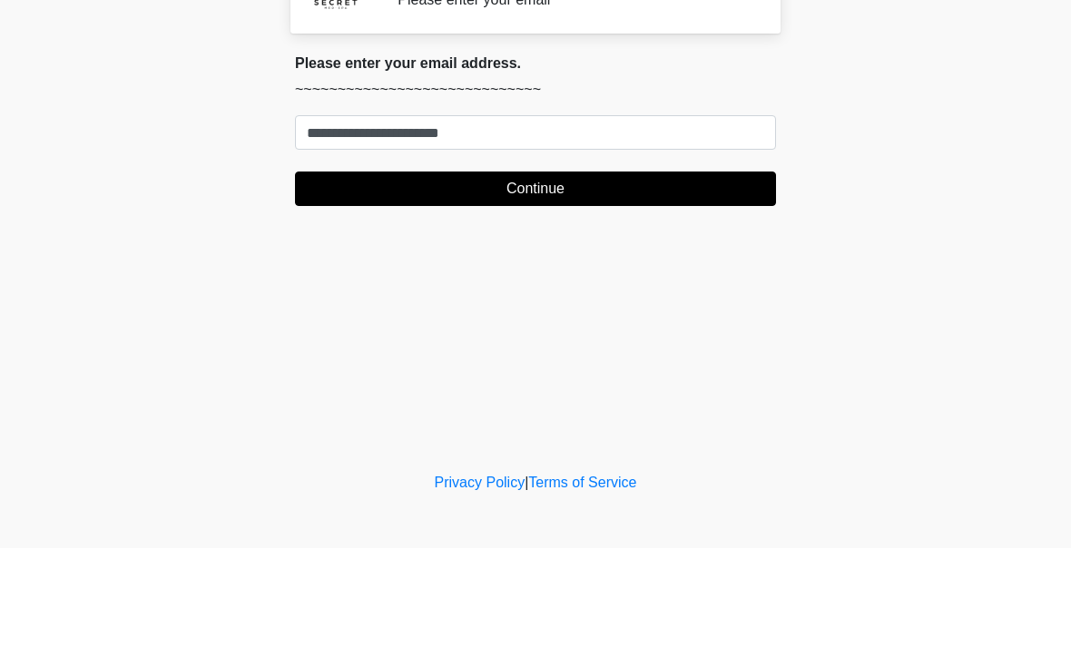
click at [704, 270] on button "Continue" at bounding box center [535, 287] width 481 height 34
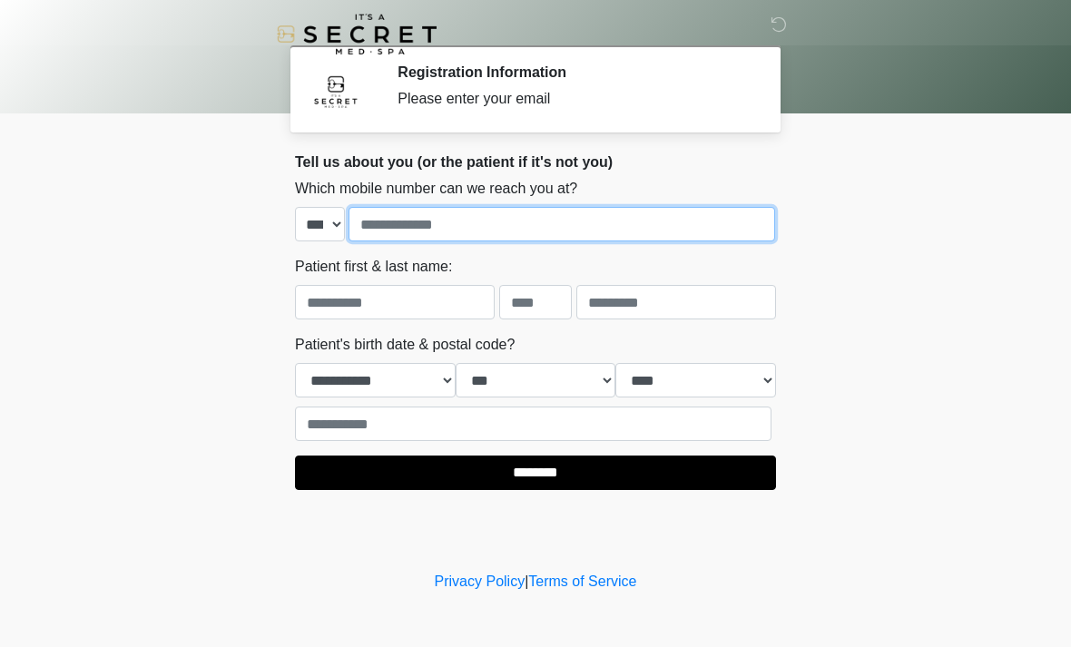
click at [632, 215] on input "tel" at bounding box center [562, 224] width 427 height 34
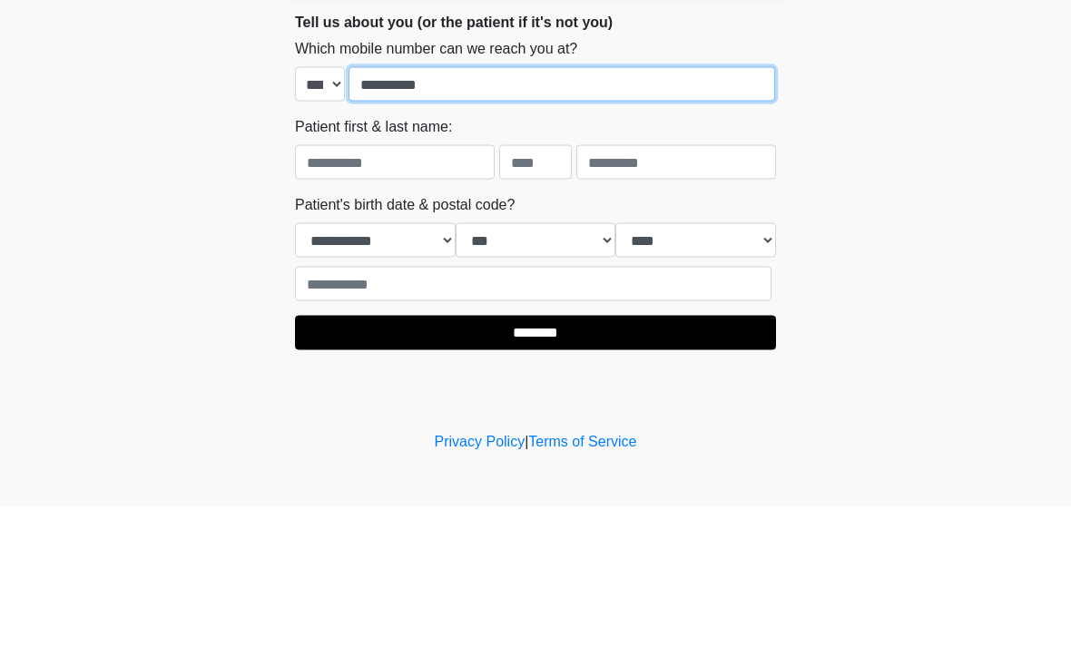
type input "**********"
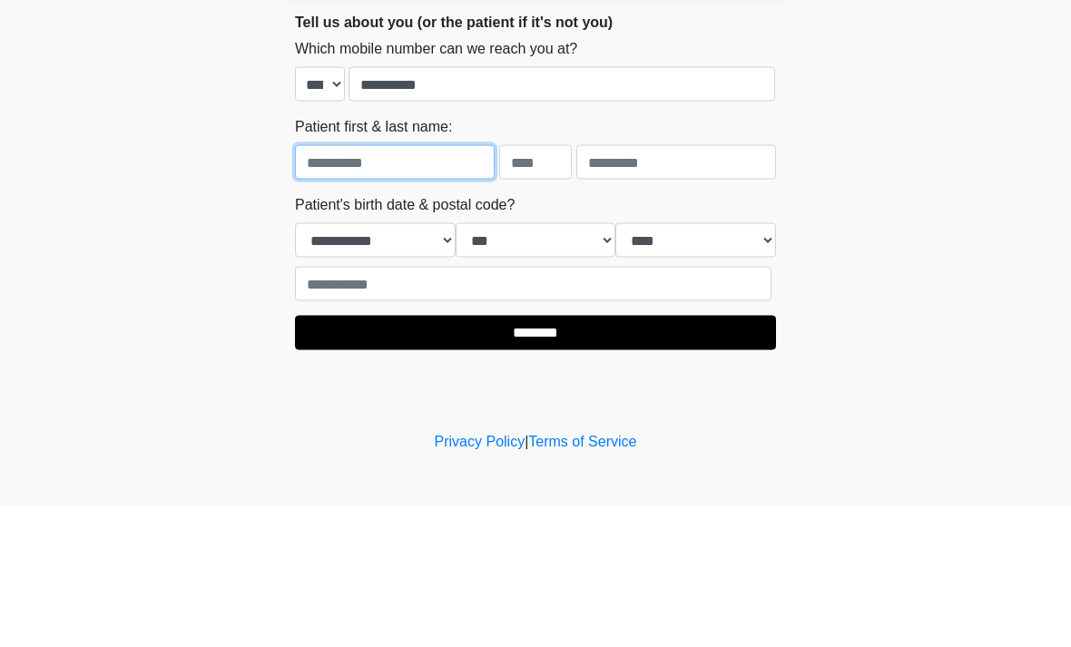
click at [429, 285] on input "text" at bounding box center [395, 302] width 200 height 34
type input "*****"
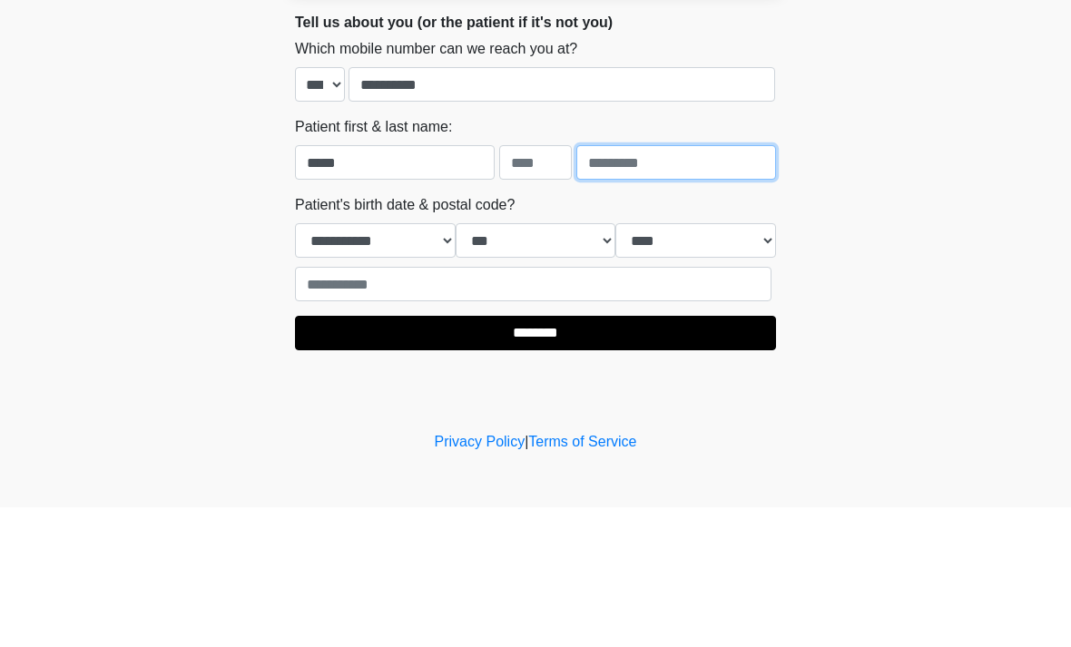
click at [629, 285] on input "text" at bounding box center [676, 302] width 200 height 34
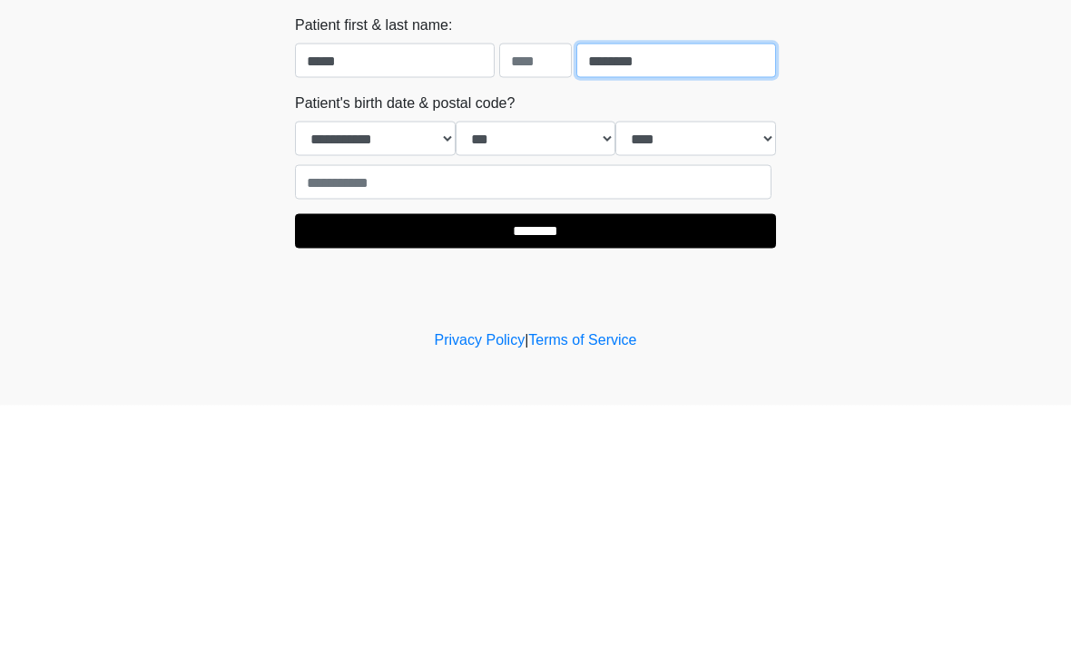
type input "********"
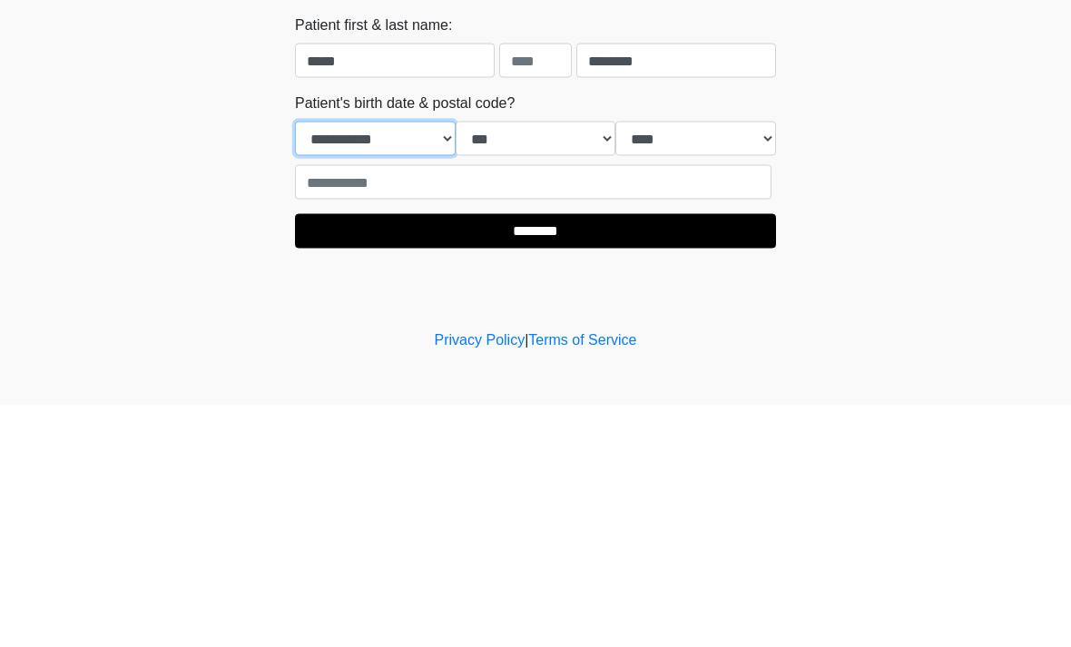
click at [411, 363] on select "**********" at bounding box center [375, 380] width 161 height 34
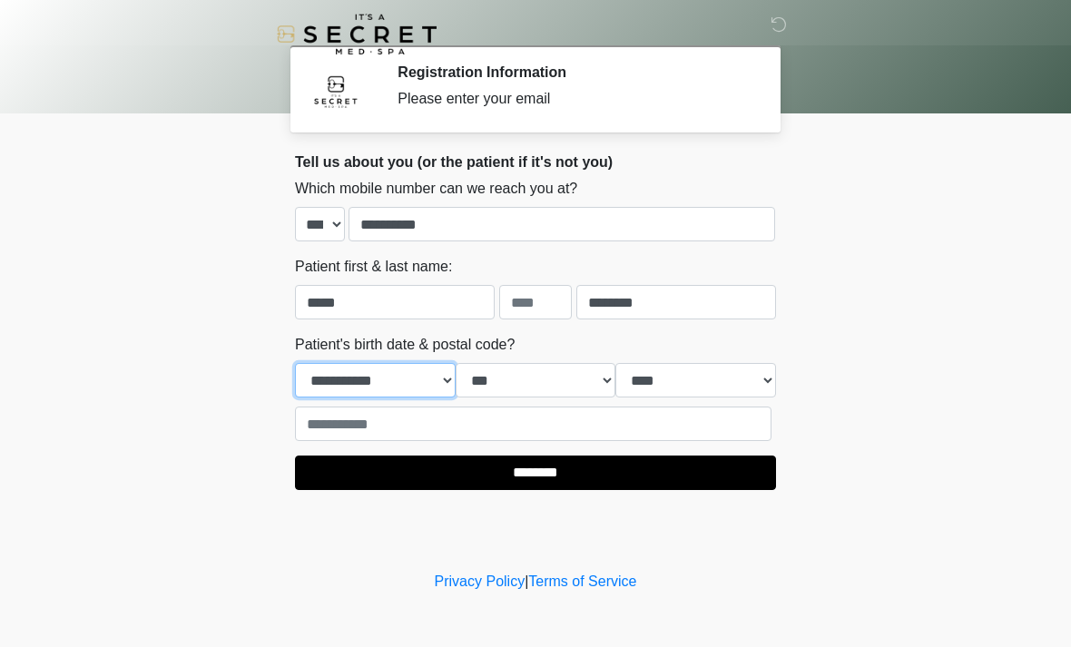
select select "*"
click at [545, 388] on select "*** * * * * * * * * * ** ** ** ** ** ** ** ** ** ** ** ** ** ** ** ** ** ** ** …" at bounding box center [536, 380] width 161 height 34
select select "**"
click at [690, 364] on select "**** **** **** **** **** **** **** **** **** **** **** **** **** **** **** ****…" at bounding box center [695, 380] width 161 height 34
select select "****"
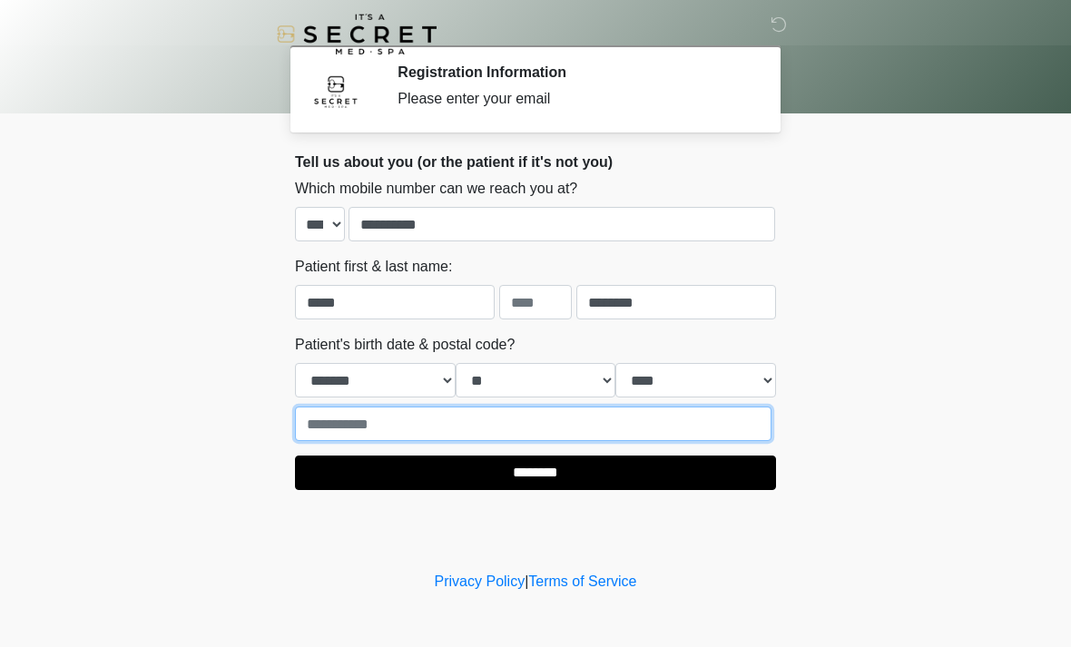
click at [462, 415] on input "text" at bounding box center [533, 424] width 477 height 34
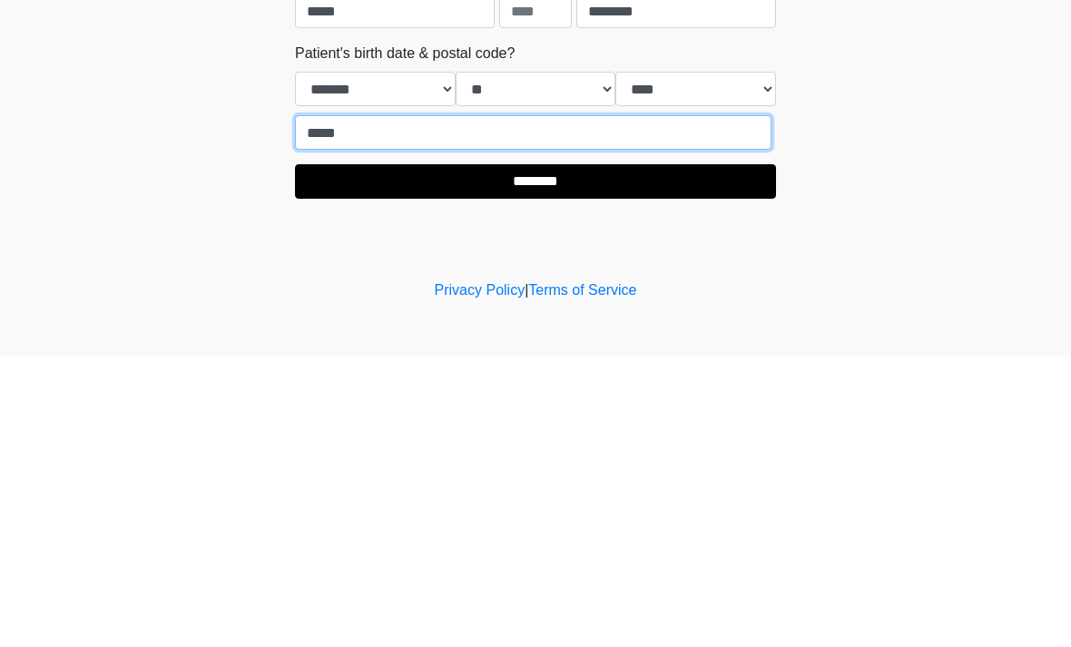
type input "*****"
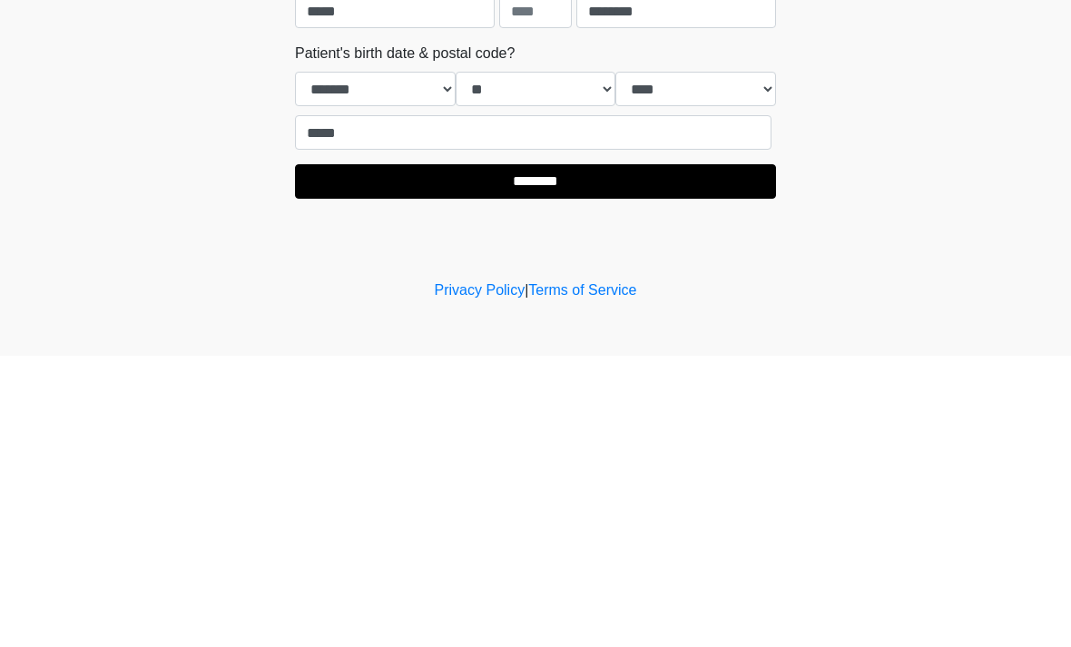
click at [567, 456] on input "********" at bounding box center [535, 473] width 481 height 34
